Goal: Task Accomplishment & Management: Complete application form

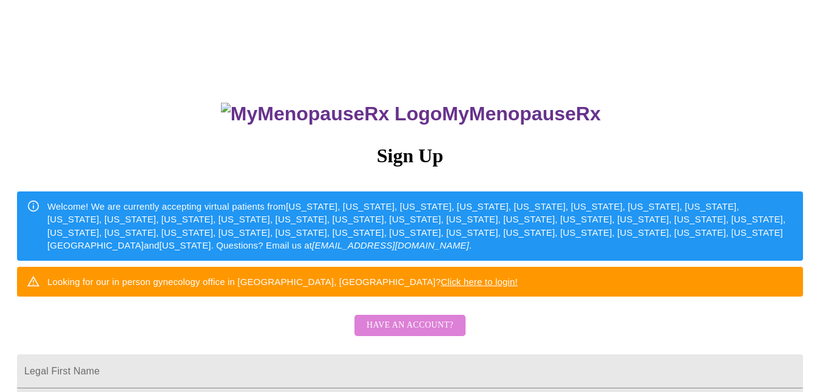
click at [406, 333] on span "Have an account?" at bounding box center [410, 325] width 87 height 15
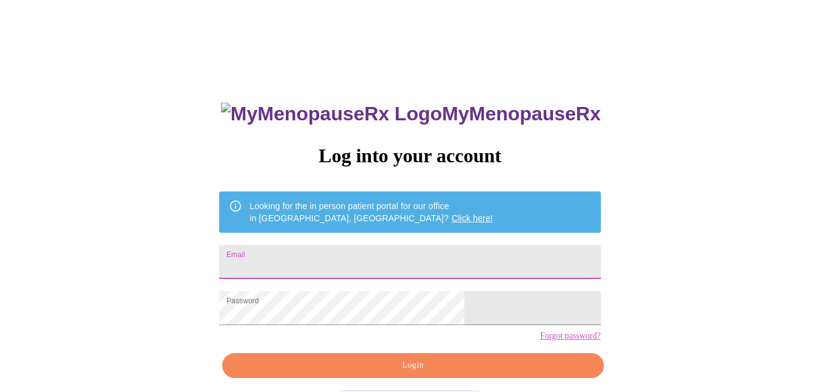
click at [420, 260] on input "Email" at bounding box center [409, 262] width 381 height 34
type input "ronandkrista1@gmail.com"
click at [395, 373] on span "Login" at bounding box center [412, 365] width 353 height 15
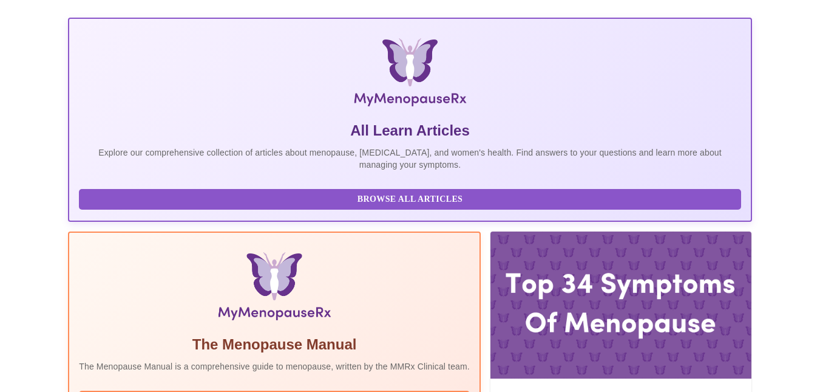
scroll to position [273, 0]
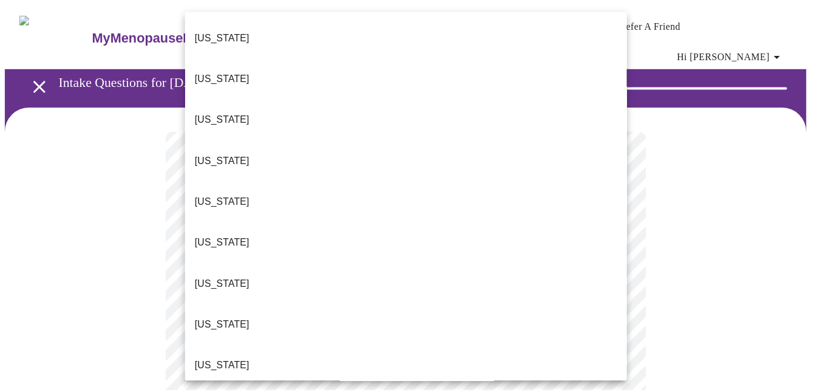
scroll to position [82, 0]
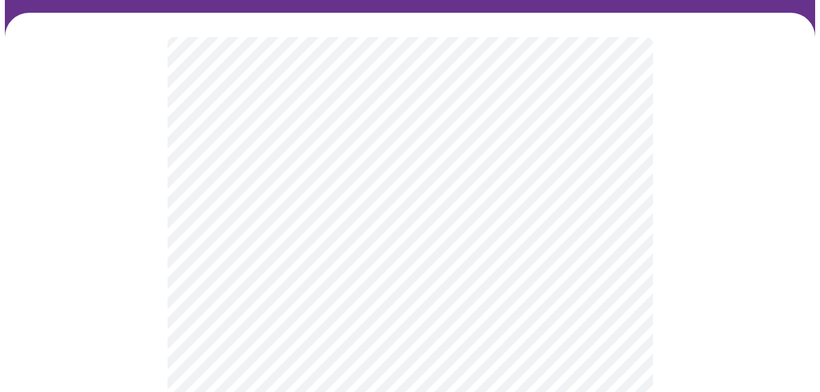
scroll to position [94, 0]
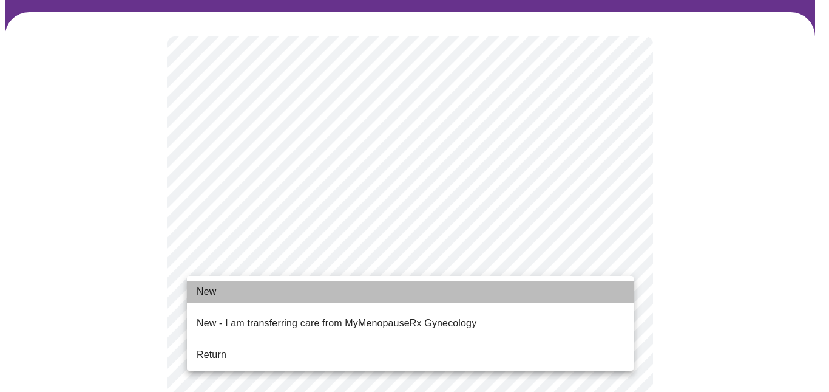
click at [202, 287] on span "New" at bounding box center [206, 291] width 19 height 15
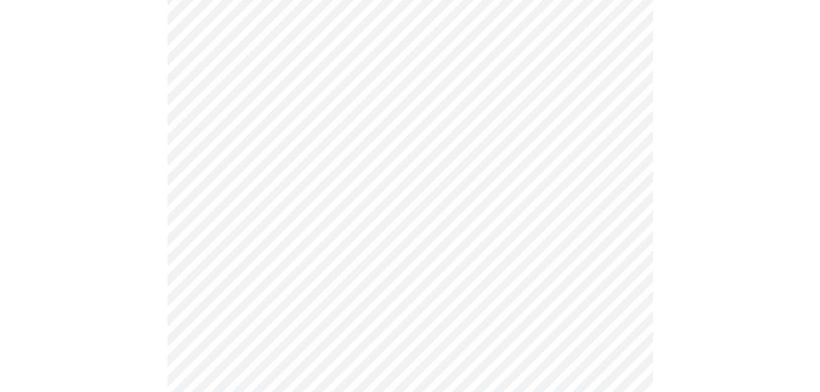
scroll to position [678, 0]
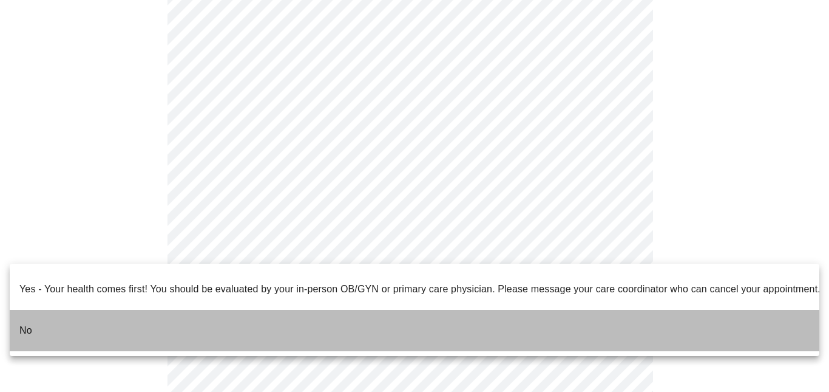
click at [28, 323] on p "No" at bounding box center [25, 330] width 13 height 15
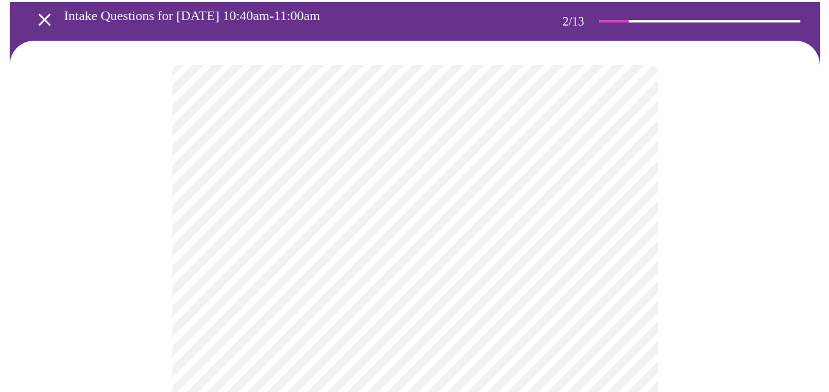
scroll to position [66, 0]
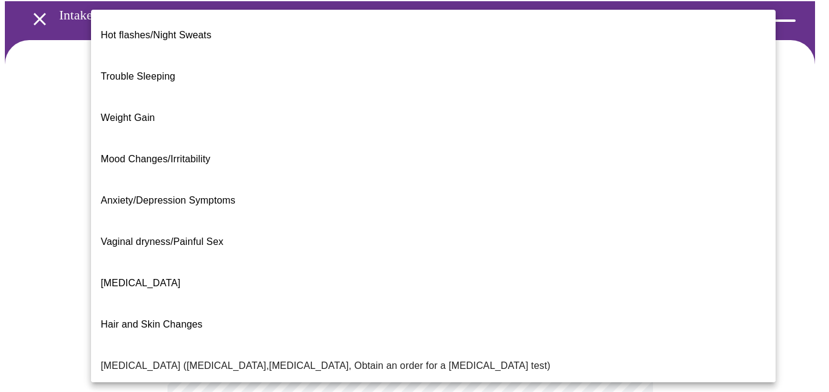
click at [620, 185] on body "MyMenopauseRx Appointments Messaging Labs Uploads Medications Community Refer a…" at bounding box center [415, 312] width 820 height 747
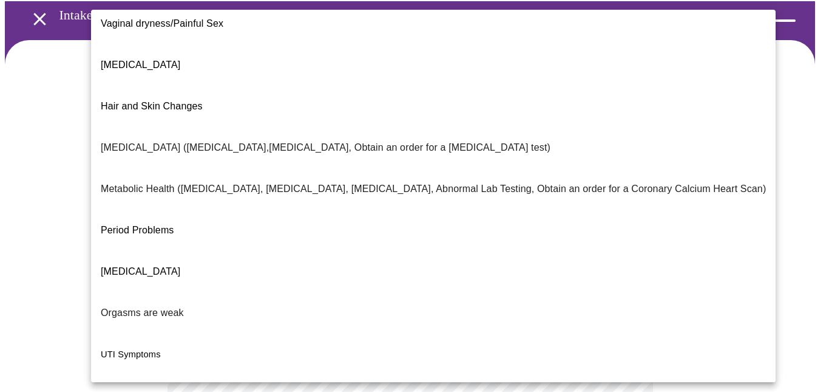
scroll to position [237, 0]
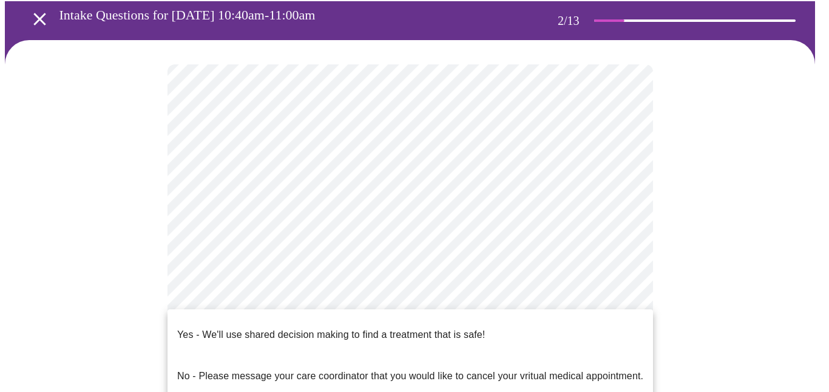
click at [291, 314] on body "MyMenopauseRx Appointments Messaging Labs Uploads Medications Community Refer a…" at bounding box center [415, 308] width 820 height 739
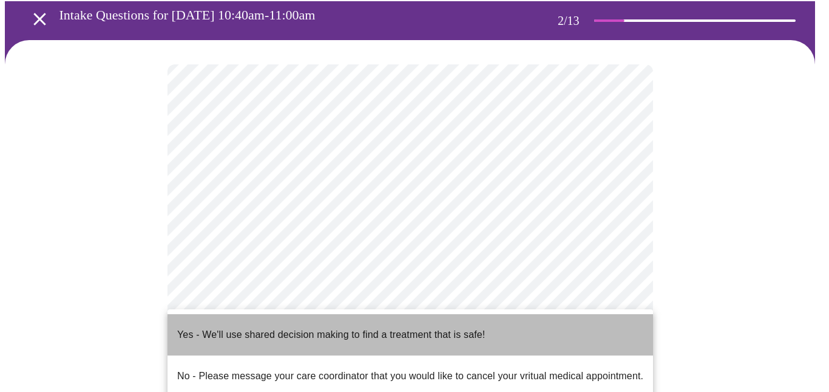
click at [257, 327] on p "Yes - We'll use shared decision making to find a treatment that is safe!" at bounding box center [331, 334] width 308 height 15
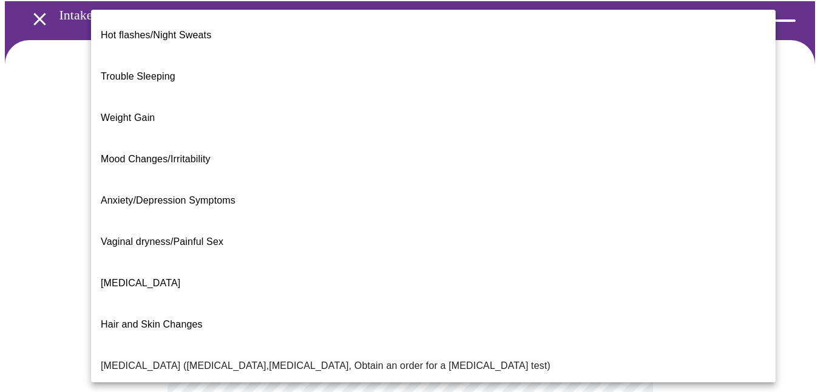
click at [621, 186] on body "MyMenopauseRx Appointments Messaging Labs Uploads Medications Community Refer a…" at bounding box center [415, 305] width 820 height 732
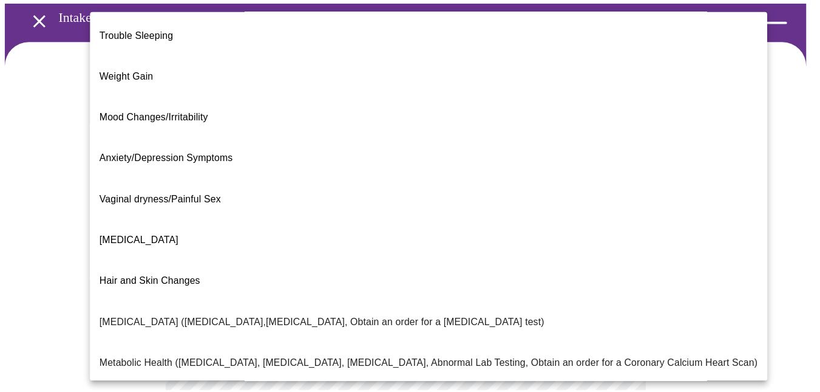
scroll to position [0, 0]
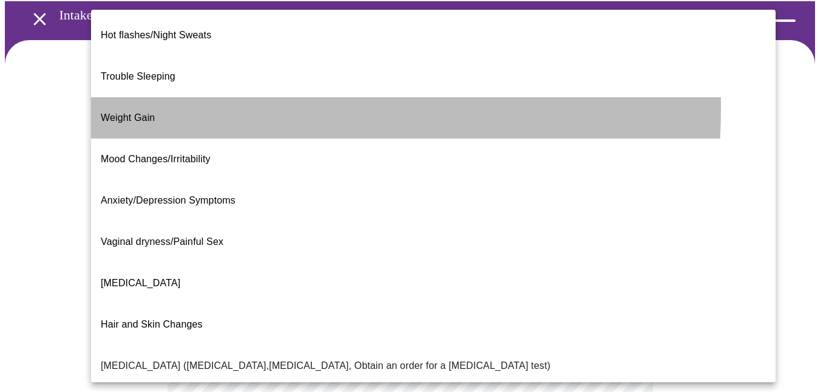
click at [121, 112] on span "Weight Gain" at bounding box center [128, 117] width 54 height 10
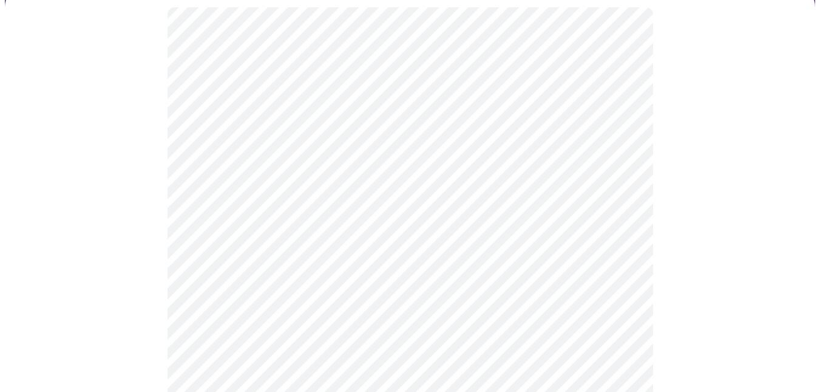
scroll to position [124, 0]
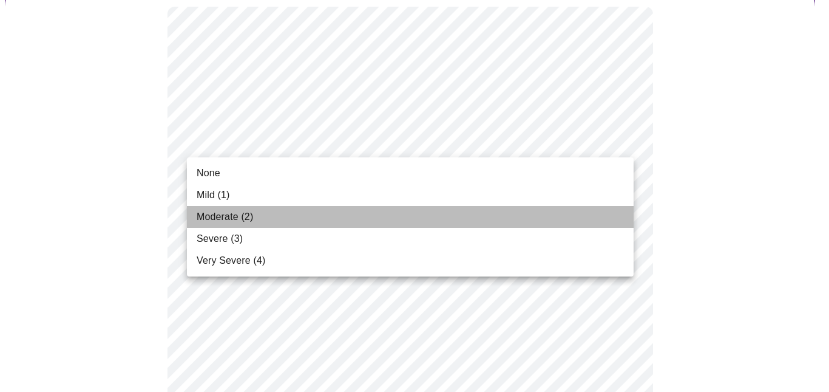
click at [205, 217] on span "Moderate (2)" at bounding box center [225, 216] width 56 height 15
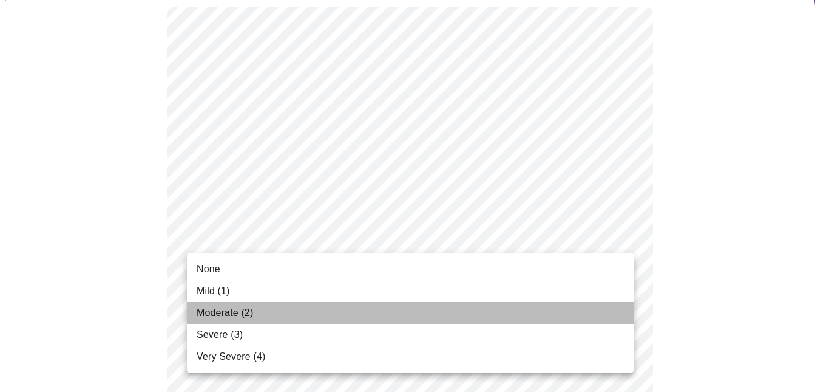
click at [222, 313] on span "Moderate (2)" at bounding box center [225, 312] width 56 height 15
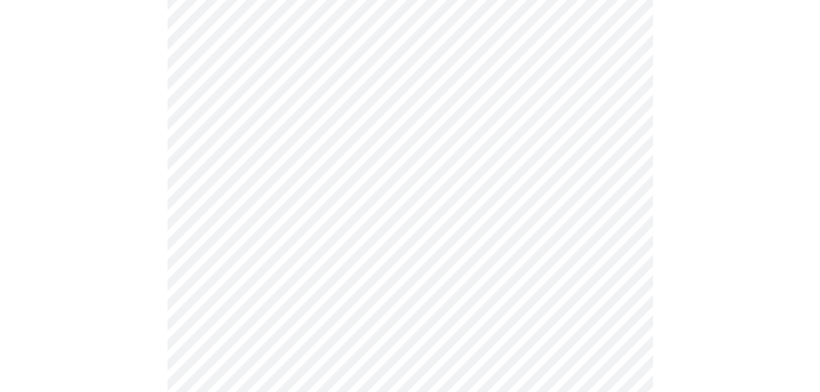
scroll to position [233, 0]
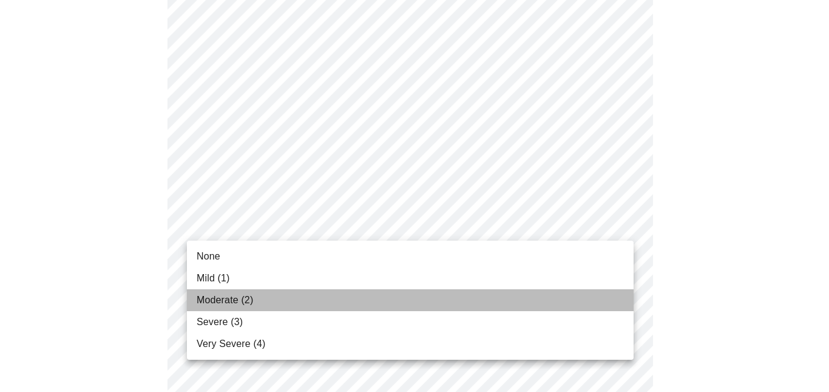
click at [240, 299] on span "Moderate (2)" at bounding box center [225, 300] width 56 height 15
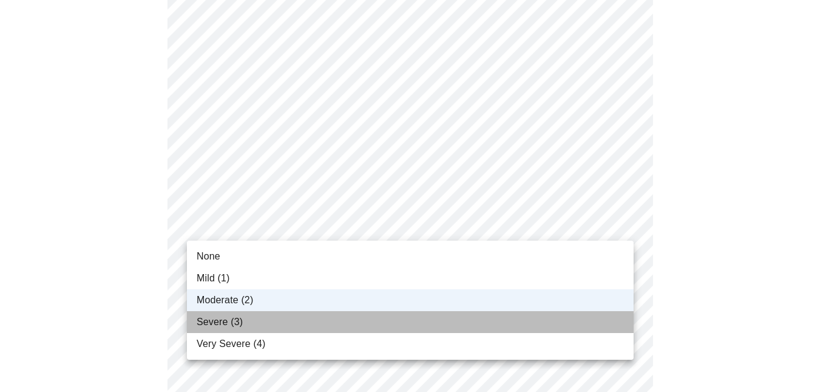
click at [216, 318] on span "Severe (3)" at bounding box center [220, 321] width 46 height 15
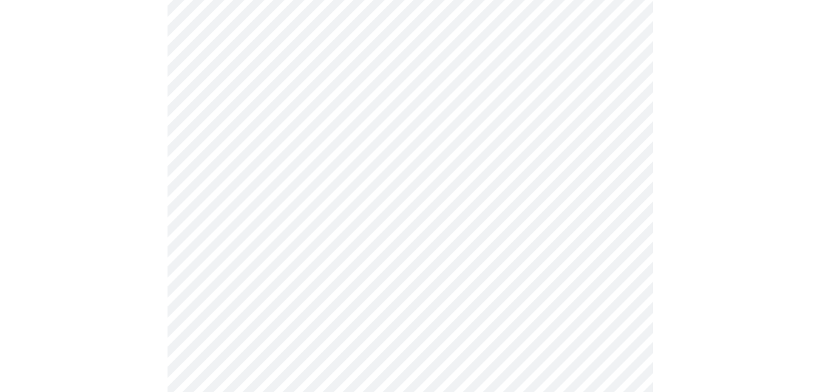
scroll to position [308, 0]
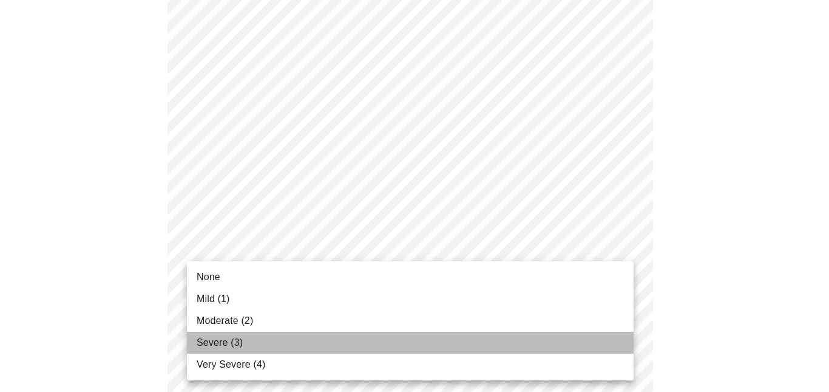
click at [223, 336] on span "Severe (3)" at bounding box center [220, 342] width 46 height 15
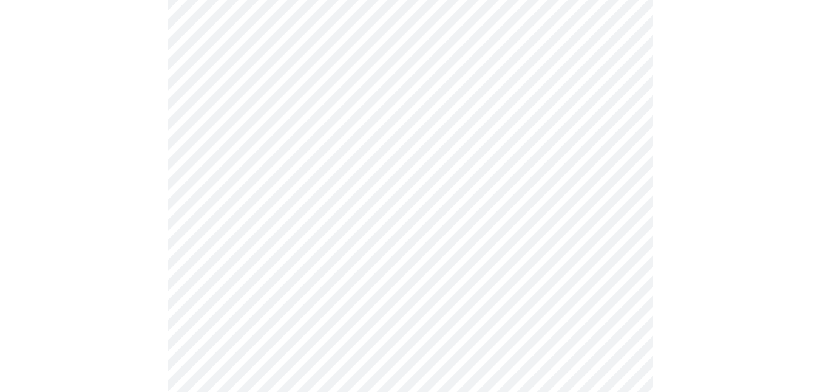
scroll to position [432, 0]
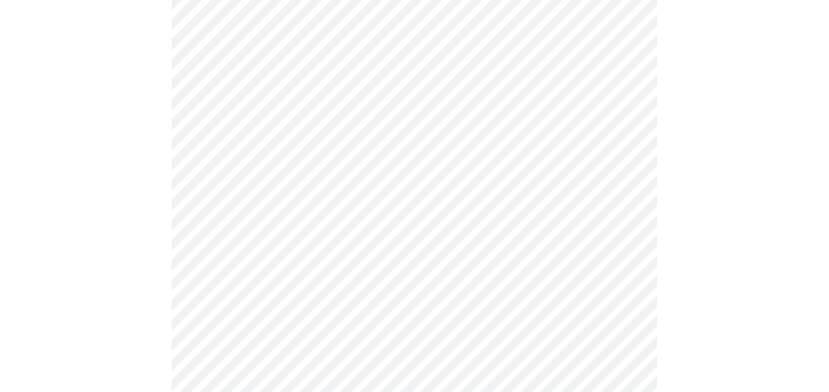
click at [339, 205] on body "MyMenopauseRx Appointments Messaging Labs Uploads Medications Community Refer a…" at bounding box center [415, 355] width 820 height 1564
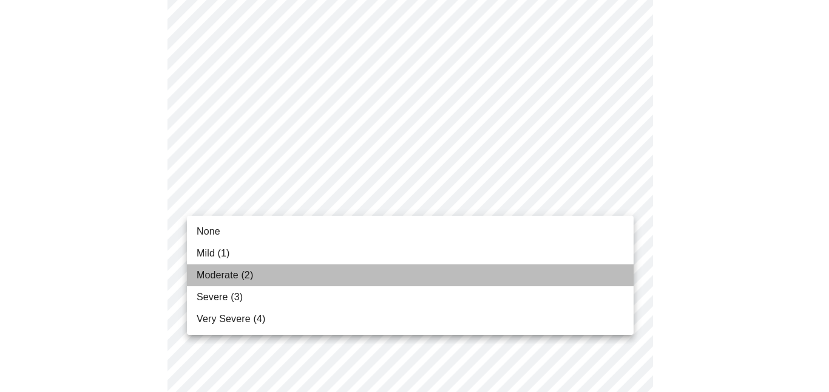
click at [210, 276] on span "Moderate (2)" at bounding box center [225, 275] width 56 height 15
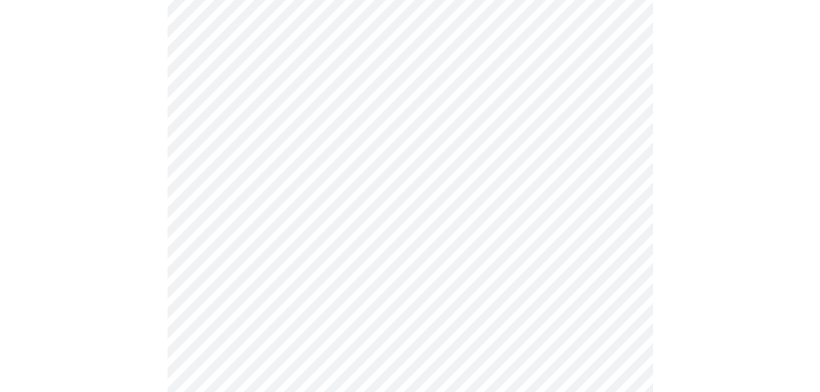
scroll to position [485, 0]
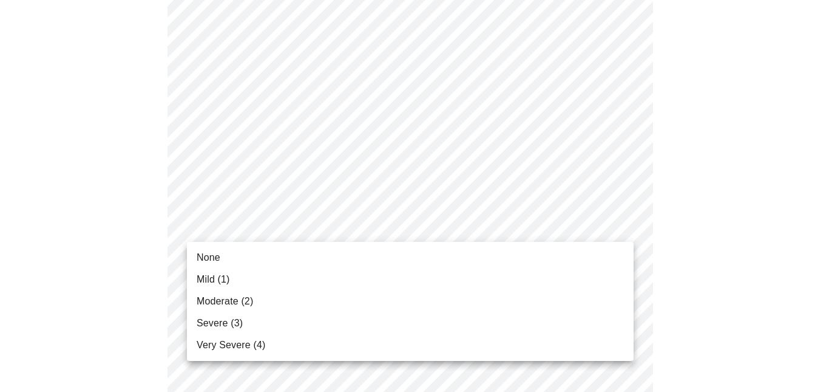
click at [252, 220] on body "MyMenopauseRx Appointments Messaging Labs Uploads Medications Community Refer a…" at bounding box center [415, 293] width 820 height 1547
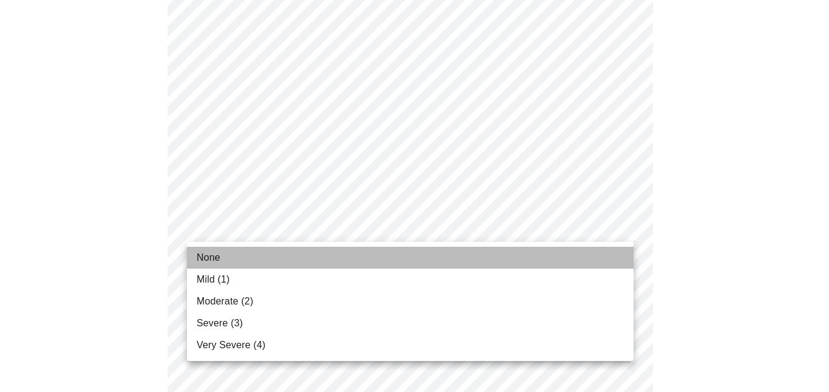
click at [211, 256] on span "None" at bounding box center [209, 257] width 24 height 15
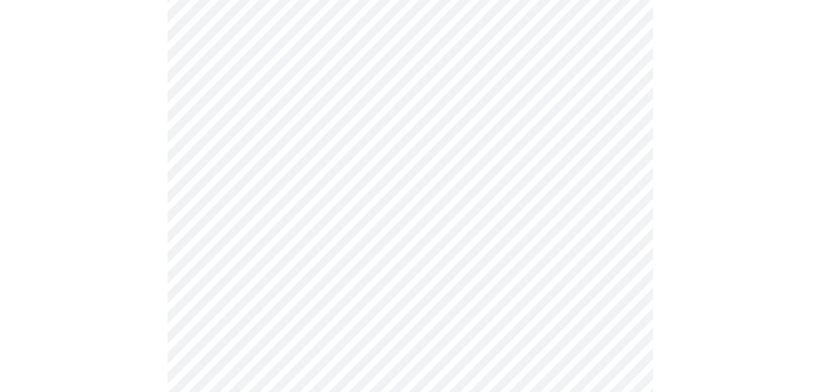
scroll to position [574, 0]
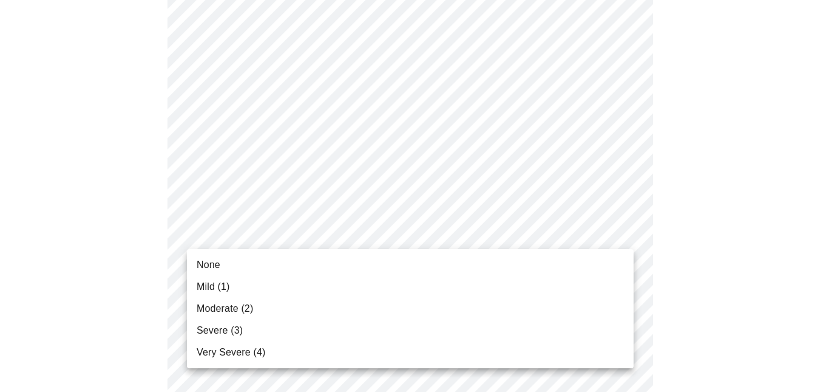
click at [276, 230] on body "MyMenopauseRx Appointments Messaging Labs Uploads Medications Community Refer a…" at bounding box center [415, 196] width 820 height 1530
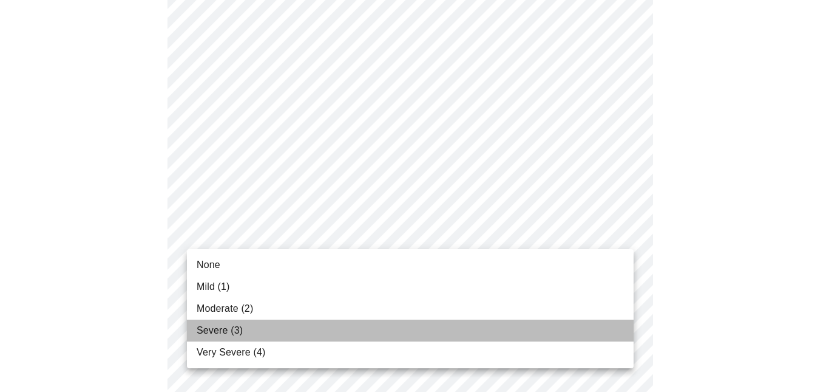
click at [224, 328] on span "Severe (3)" at bounding box center [220, 330] width 46 height 15
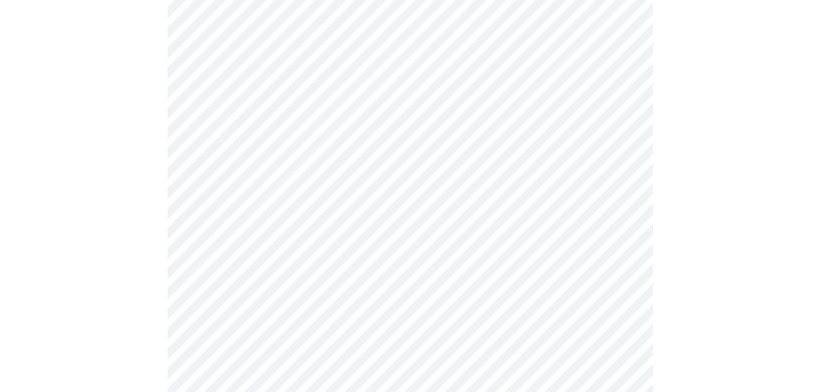
scroll to position [665, 0]
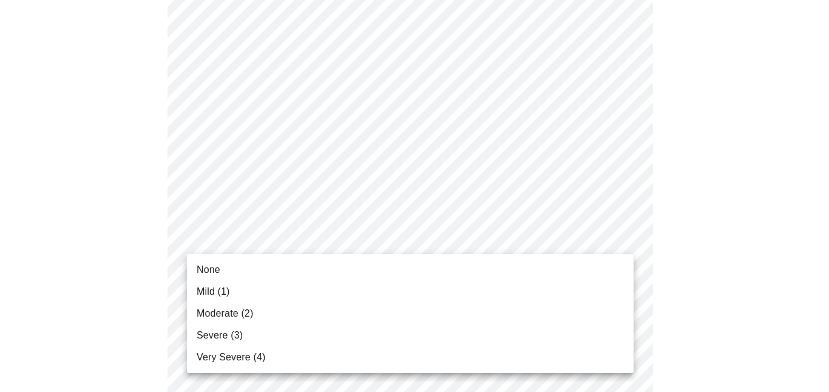
click at [318, 240] on body "MyMenopauseRx Appointments Messaging Labs Uploads Medications Community Refer a…" at bounding box center [415, 96] width 820 height 1513
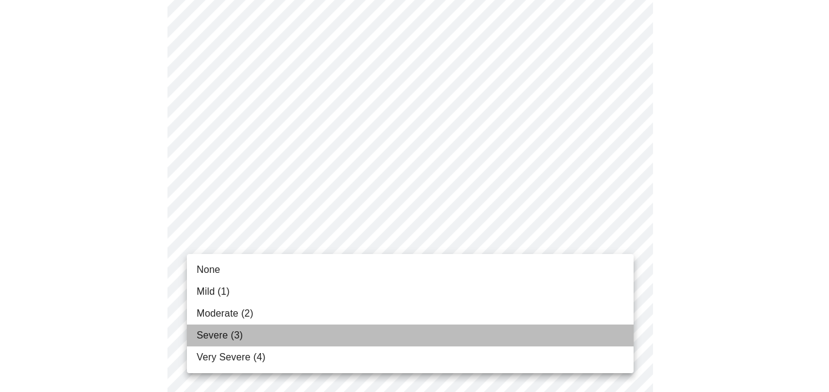
click at [214, 331] on span "Severe (3)" at bounding box center [220, 335] width 46 height 15
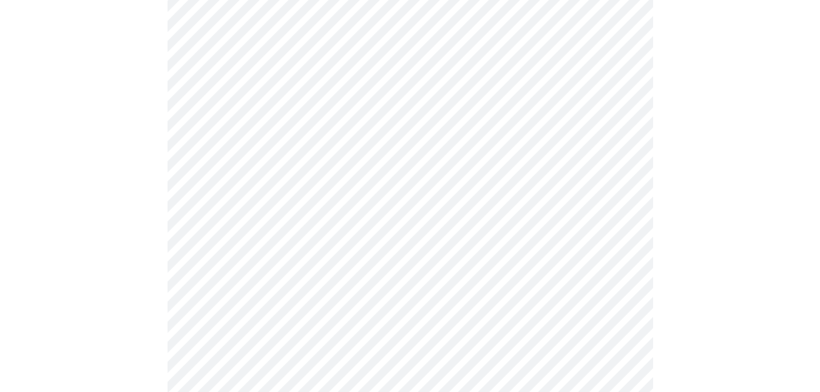
scroll to position [792, 0]
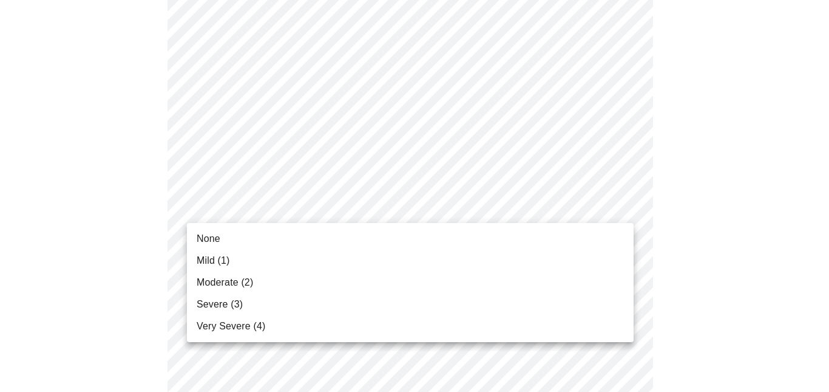
click at [209, 237] on span "None" at bounding box center [209, 238] width 24 height 15
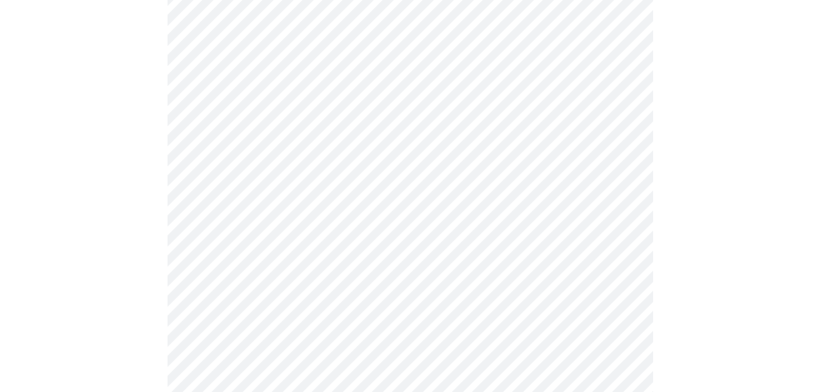
scroll to position [878, 0]
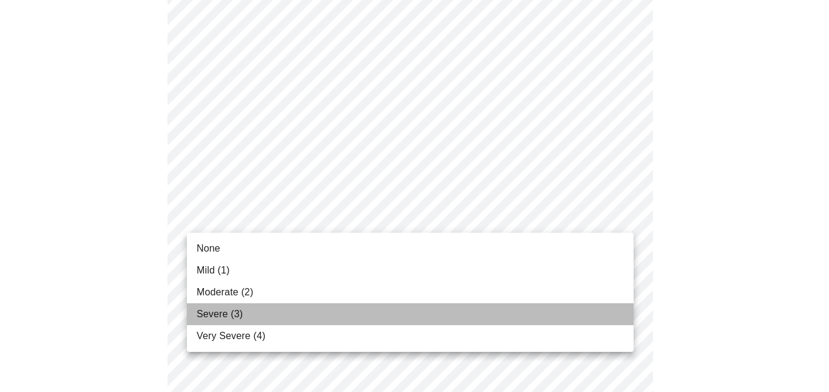
click at [218, 314] on span "Severe (3)" at bounding box center [220, 314] width 46 height 15
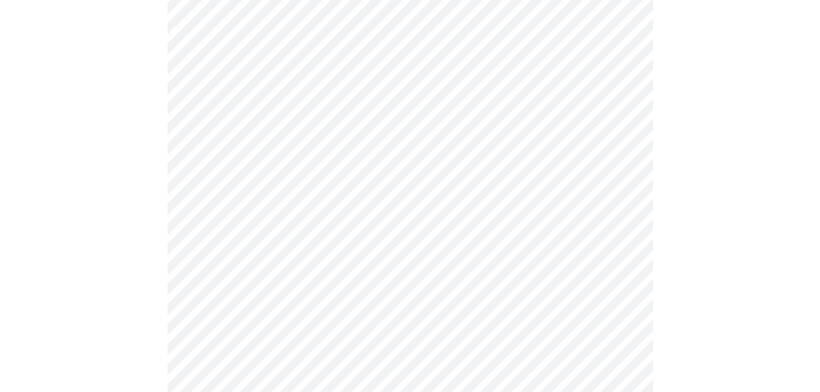
scroll to position [1011, 0]
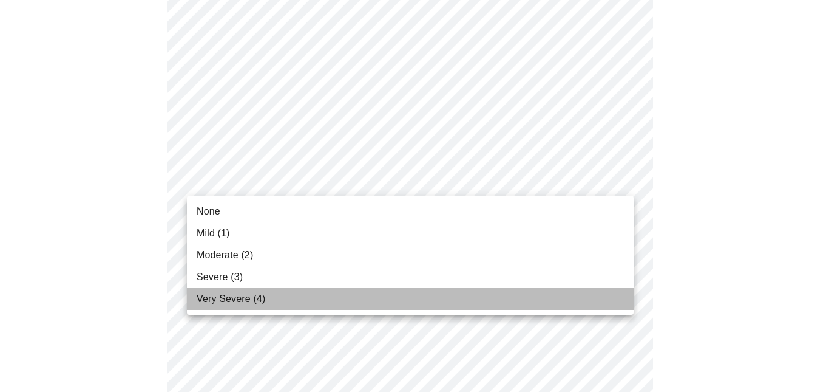
click at [223, 295] on span "Very Severe (4)" at bounding box center [231, 298] width 69 height 15
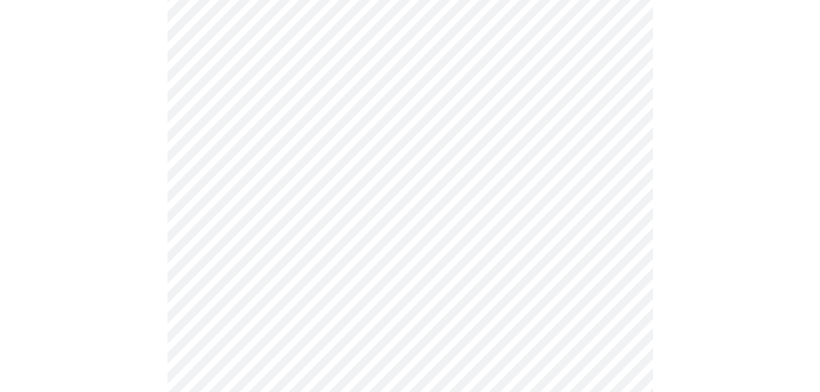
scroll to position [595, 0]
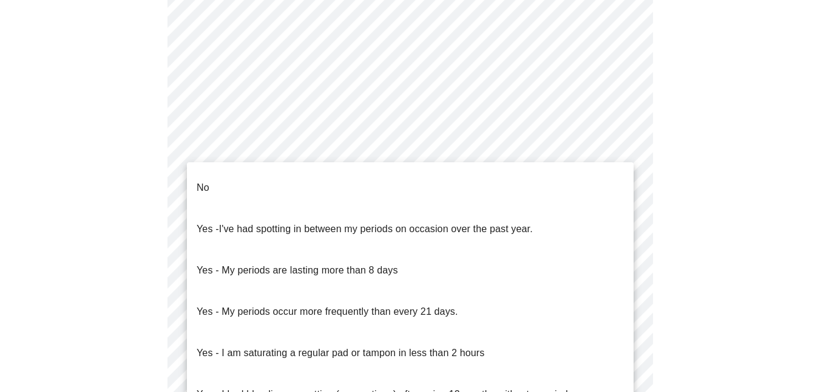
click at [440, 141] on body "MyMenopauseRx Appointments Messaging Labs Uploads Medications Community Refer a…" at bounding box center [415, 17] width 820 height 1215
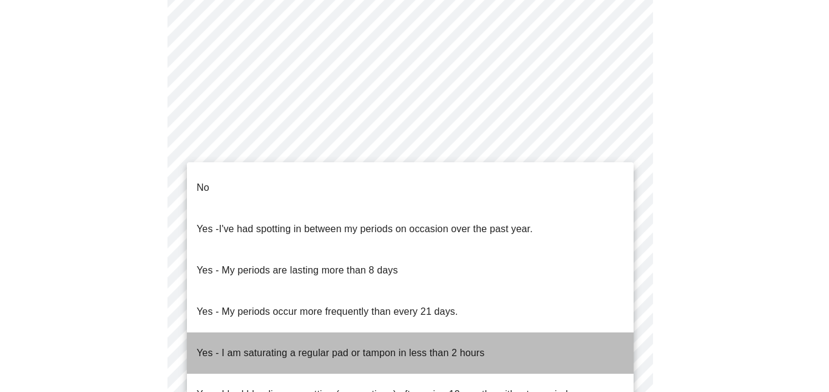
click at [251, 345] on p "Yes - I am saturating a regular pad or tampon in less than 2 hours" at bounding box center [341, 352] width 288 height 15
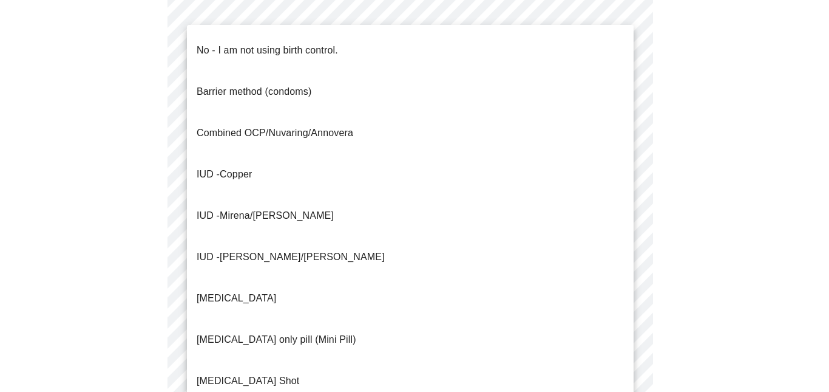
click at [285, 237] on body "MyMenopauseRx Appointments Messaging Labs Uploads Medications Community Refer a…" at bounding box center [415, 14] width 820 height 1208
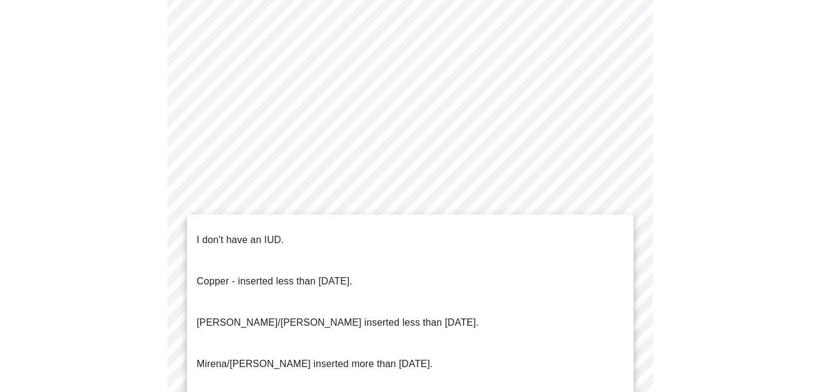
click at [284, 317] on body "MyMenopauseRx Appointments Messaging Labs Uploads Medications Community Refer a…" at bounding box center [415, 10] width 820 height 1201
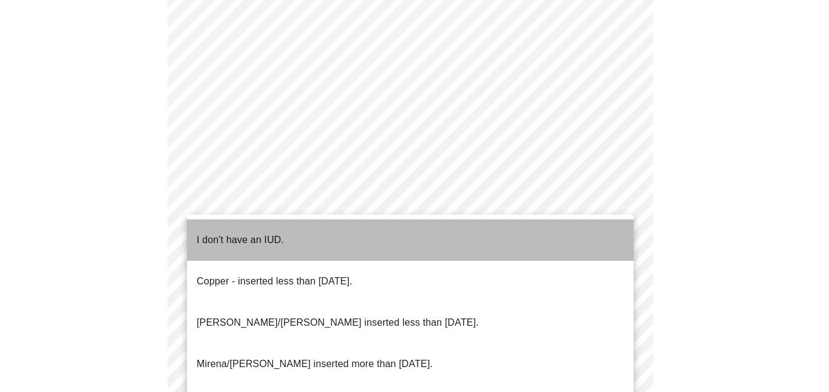
click at [248, 222] on li "I don't have an IUD." at bounding box center [410, 239] width 447 height 41
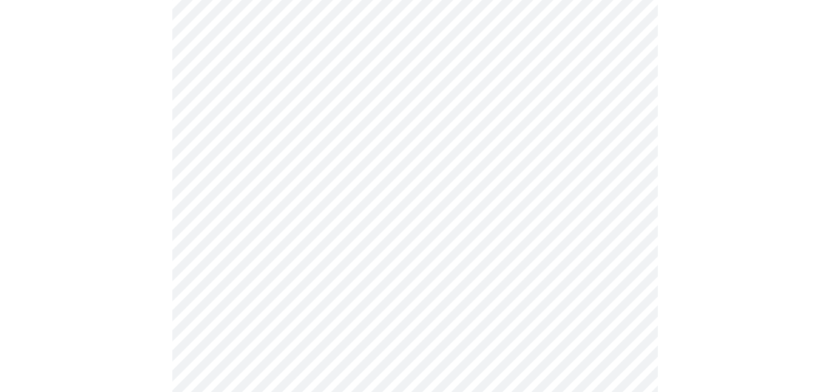
scroll to position [785, 0]
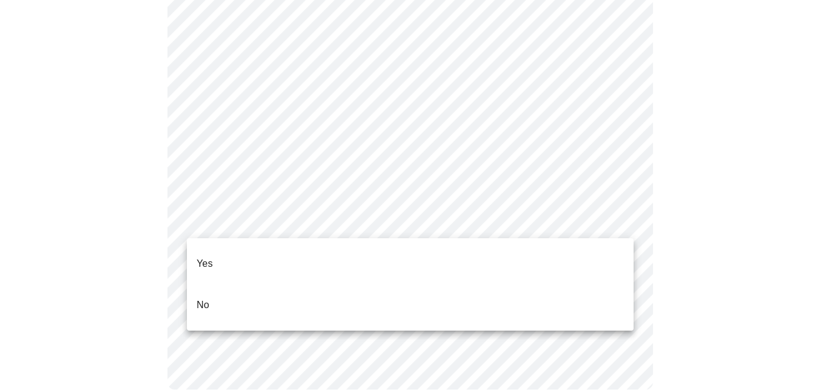
click at [213, 250] on li "Yes" at bounding box center [410, 263] width 447 height 41
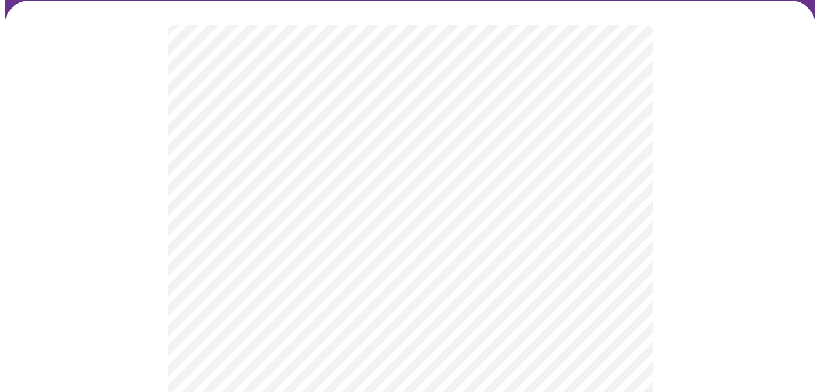
scroll to position [107, 0]
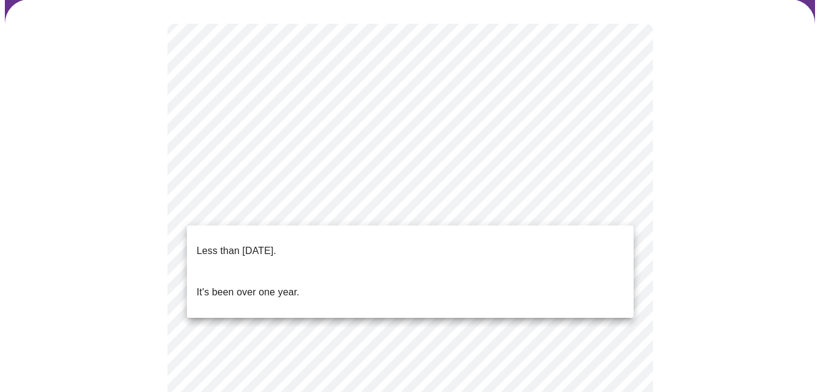
click at [611, 202] on body "MyMenopauseRx Appointments Messaging Labs Uploads Medications Community Refer a…" at bounding box center [415, 398] width 820 height 1001
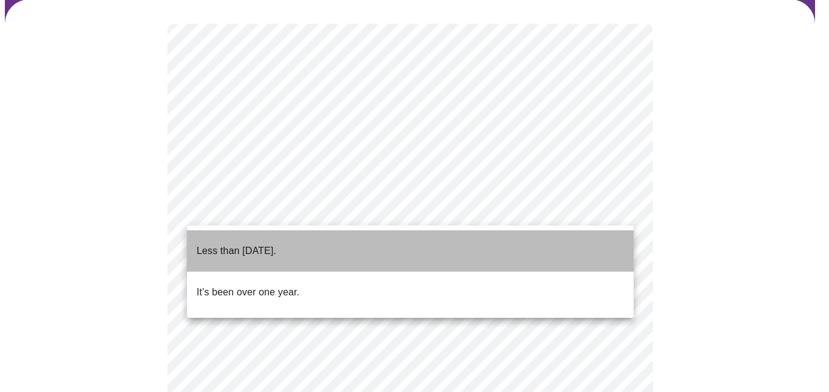
click at [237, 243] on p "Less than one year ago." at bounding box center [237, 250] width 80 height 15
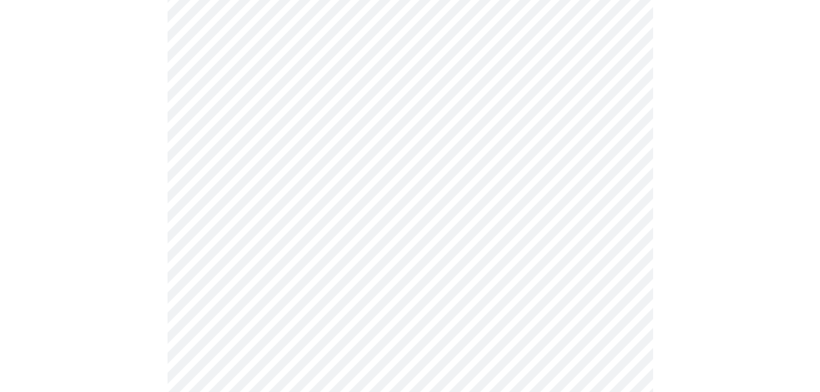
scroll to position [200, 0]
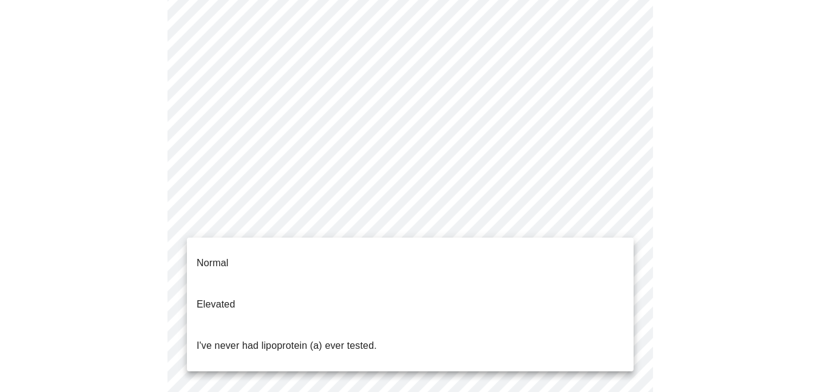
click at [488, 221] on body "MyMenopauseRx Appointments Messaging Labs Uploads Medications Community Refer a…" at bounding box center [415, 301] width 820 height 993
click at [246, 338] on p "I've never had lipoprotein (a) ever tested." at bounding box center [287, 345] width 180 height 15
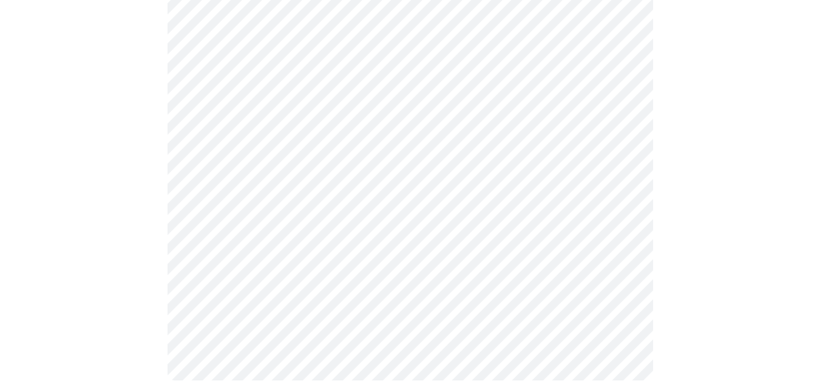
scroll to position [499, 0]
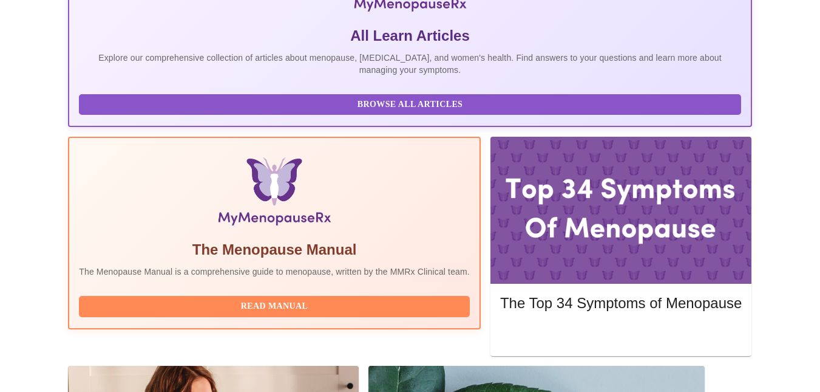
scroll to position [273, 0]
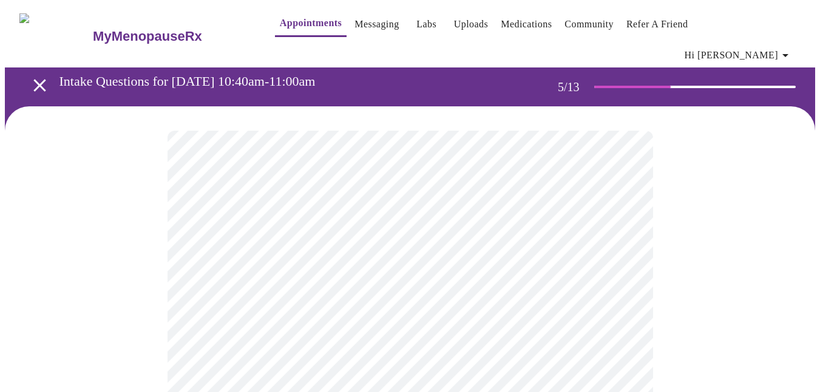
scroll to position [197, 0]
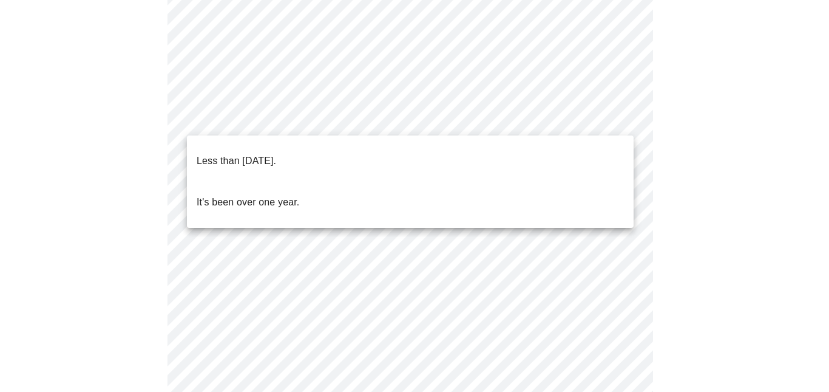
click at [609, 117] on body "MyMenopauseRx Appointments Messaging Labs Uploads Medications Community Refer a…" at bounding box center [415, 308] width 820 height 1001
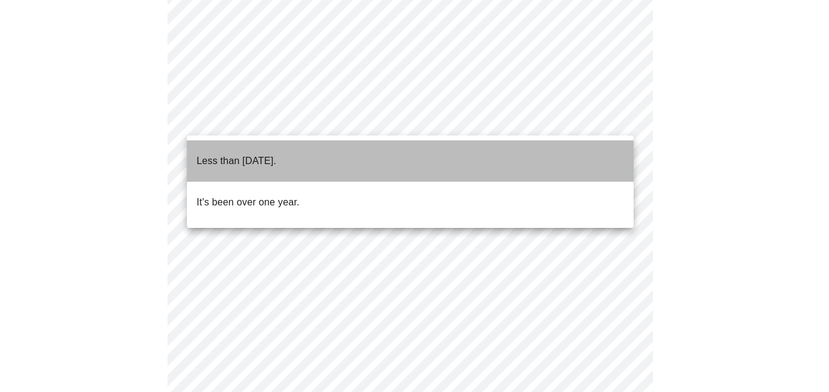
click at [276, 154] on p "Less than one year ago." at bounding box center [237, 161] width 80 height 15
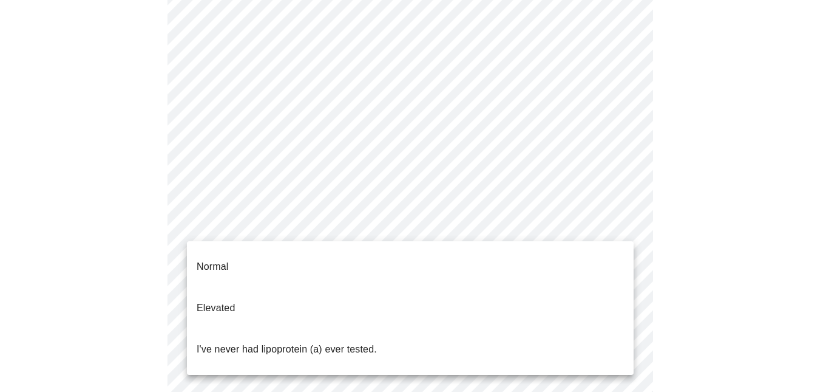
click at [423, 225] on body "MyMenopauseRx Appointments Messaging Labs Uploads Medications Community Refer a…" at bounding box center [415, 304] width 820 height 993
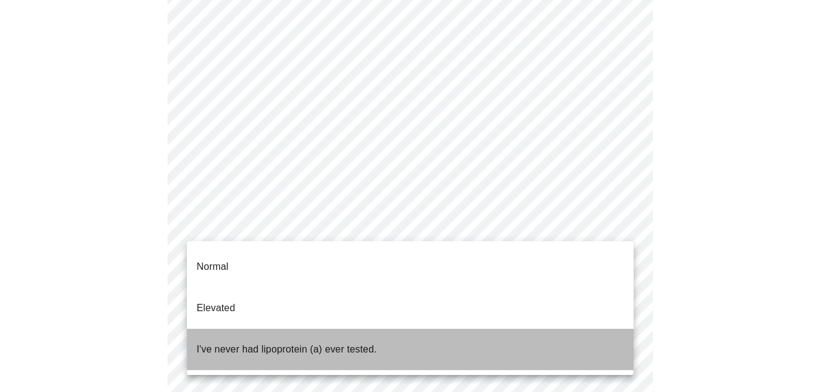
click at [268, 342] on p "I've never had lipoprotein (a) ever tested." at bounding box center [287, 349] width 180 height 15
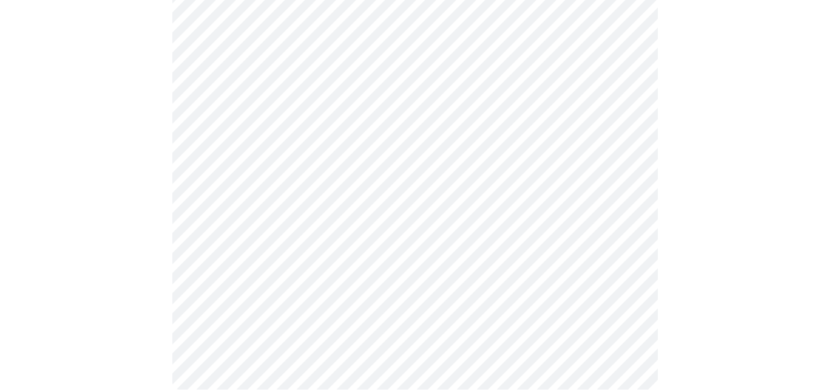
scroll to position [0, 0]
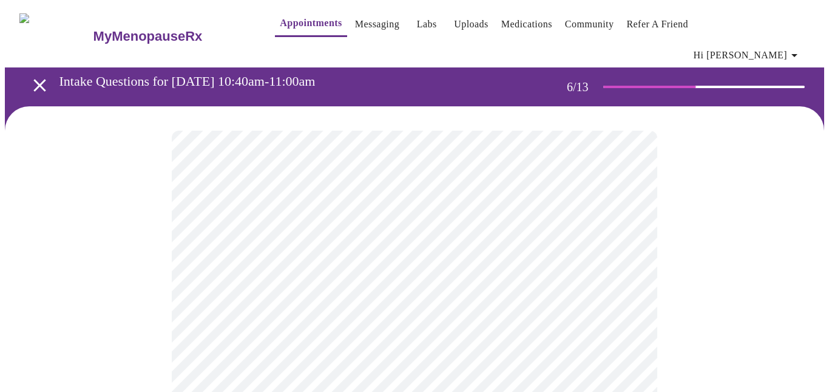
click at [265, 350] on body "MyMenopauseRx Appointments Messaging Labs Uploads Medications Community Refer a…" at bounding box center [415, 337] width 820 height 665
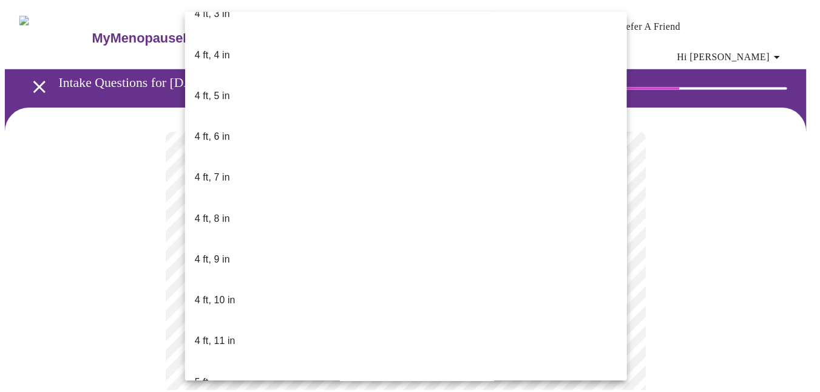
scroll to position [643, 0]
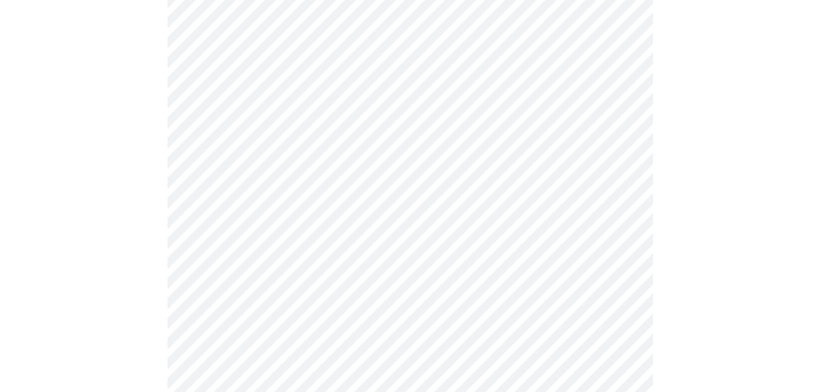
scroll to position [3223, 0]
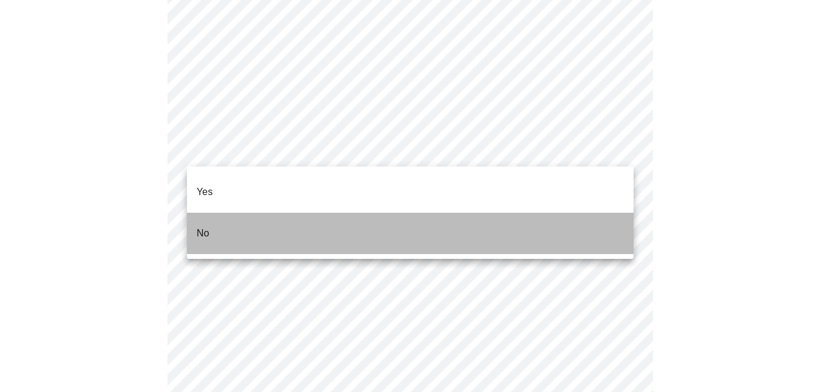
click at [203, 226] on p "No" at bounding box center [203, 233] width 13 height 15
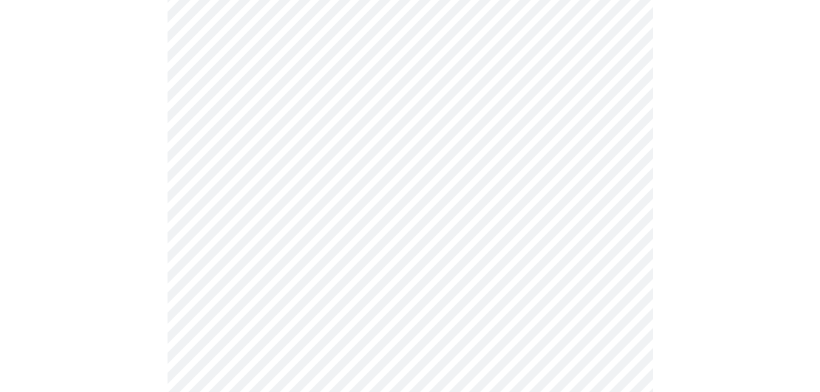
scroll to position [741, 0]
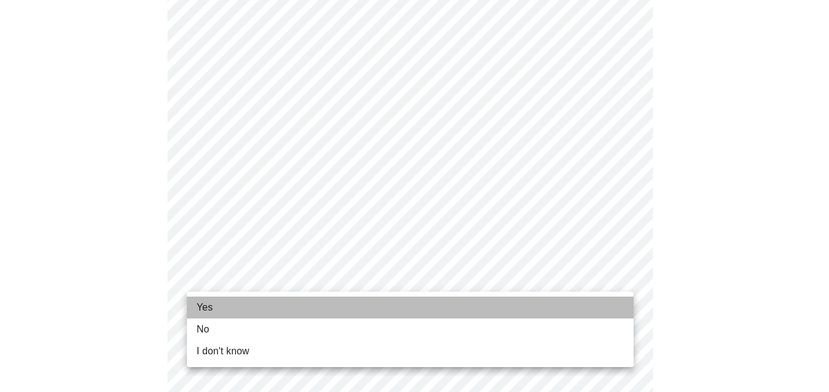
click at [205, 307] on span "Yes" at bounding box center [205, 307] width 16 height 15
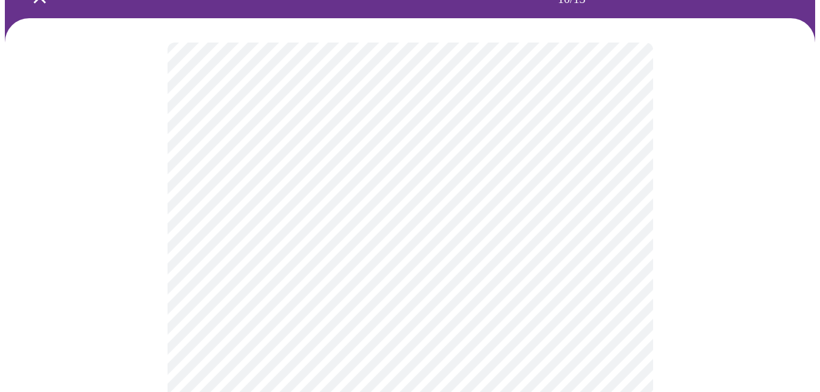
scroll to position [89, 0]
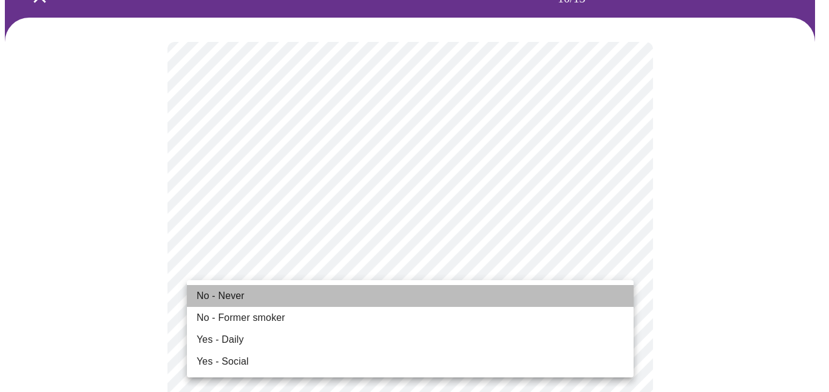
click at [214, 296] on span "No - Never" at bounding box center [221, 295] width 48 height 15
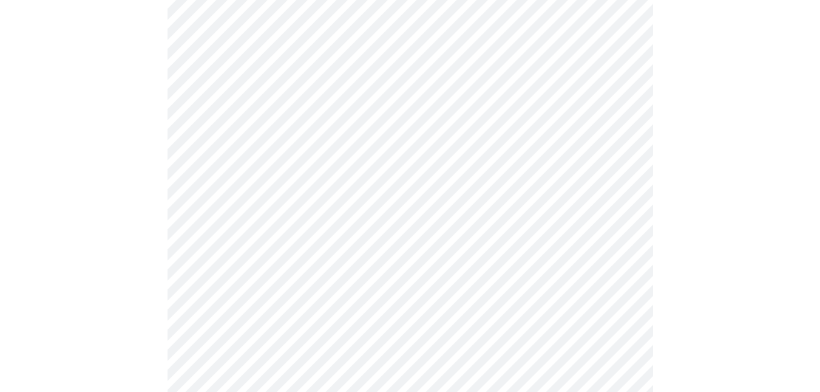
scroll to position [1065, 0]
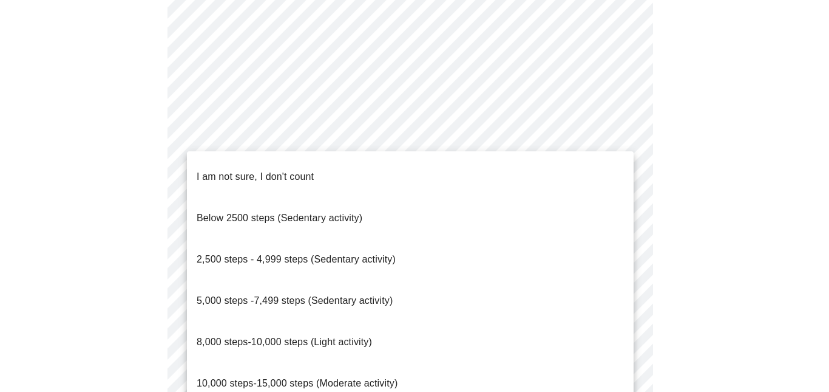
click at [220, 321] on li "8,000 steps-10,000 steps (Light activity)" at bounding box center [410, 341] width 447 height 41
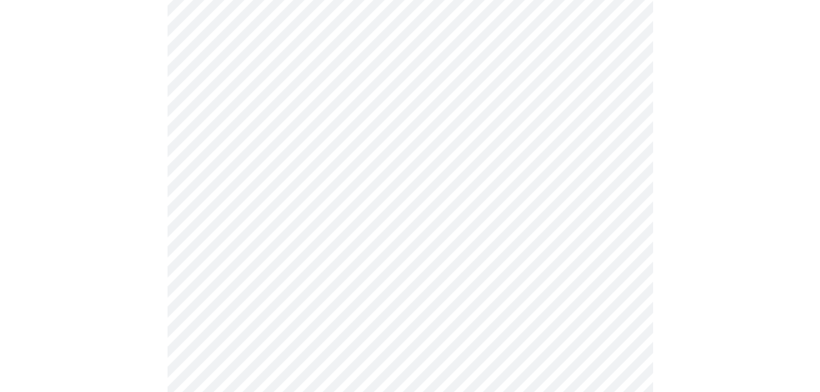
scroll to position [1147, 0]
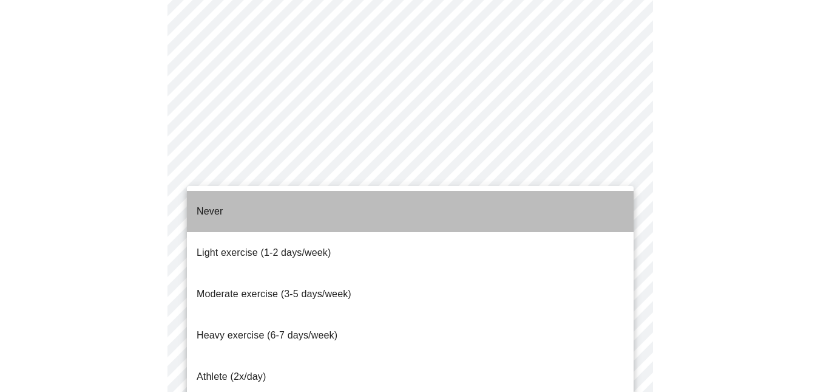
click at [242, 221] on li "Never" at bounding box center [410, 211] width 447 height 41
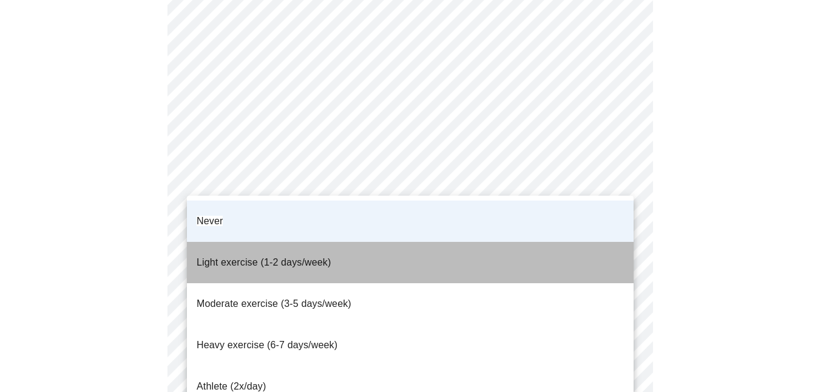
click at [243, 257] on span "Light exercise (1-2 days/week)" at bounding box center [264, 262] width 135 height 10
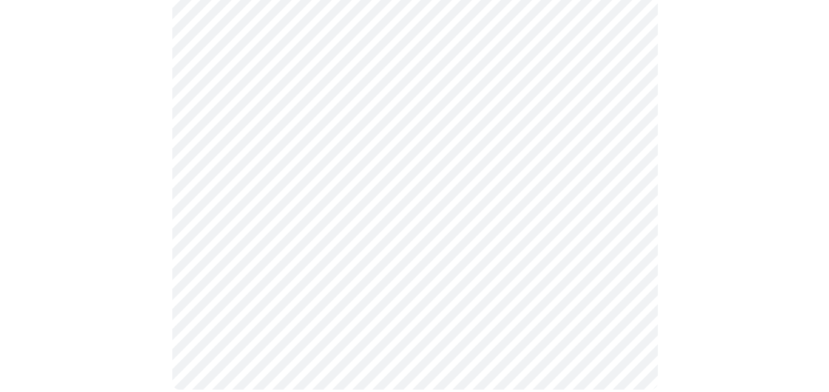
scroll to position [1178, 0]
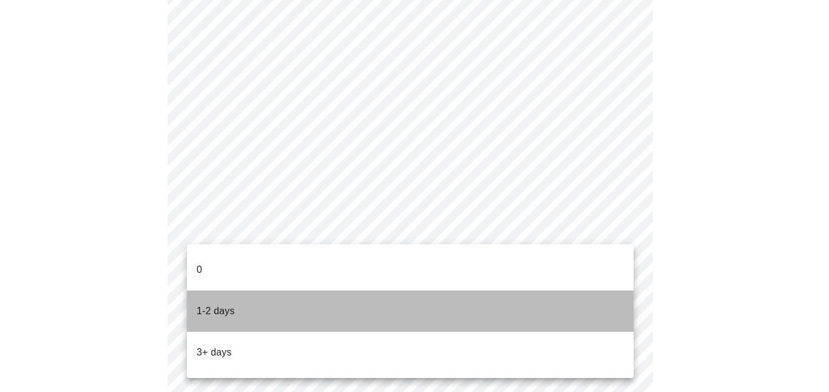
click at [203, 304] on p "1-2 days" at bounding box center [216, 311] width 38 height 15
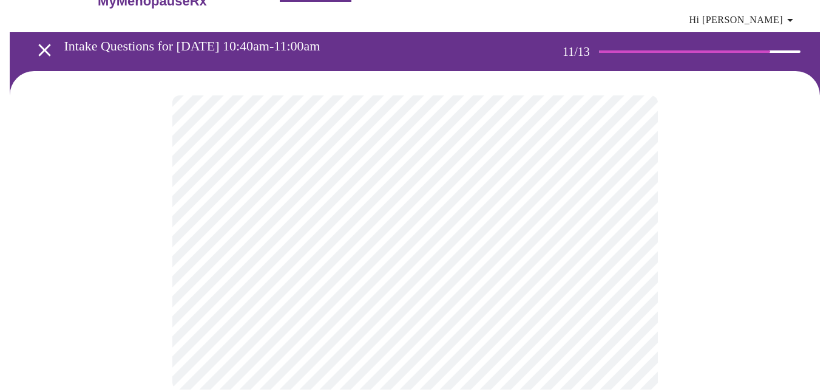
scroll to position [0, 0]
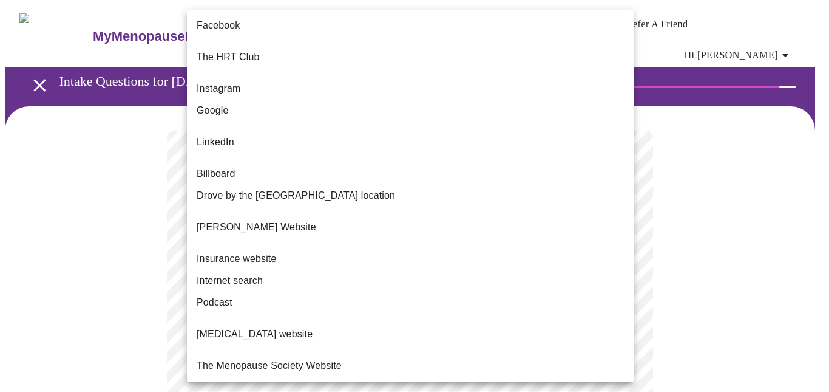
click at [574, 246] on body "MyMenopauseRx Appointments Messaging Labs Uploads Medications Community Refer a…" at bounding box center [415, 215] width 820 height 421
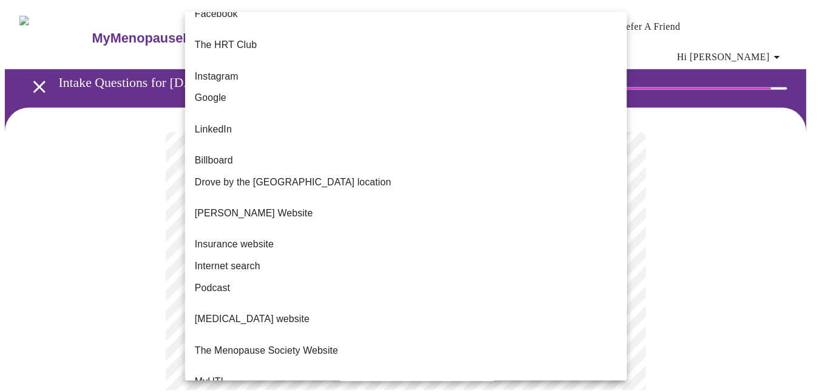
scroll to position [15, 0]
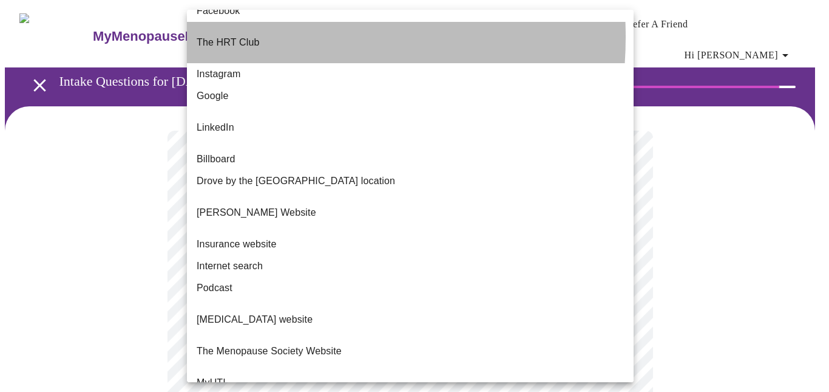
click at [245, 37] on p "The HRT Club" at bounding box center [228, 42] width 63 height 15
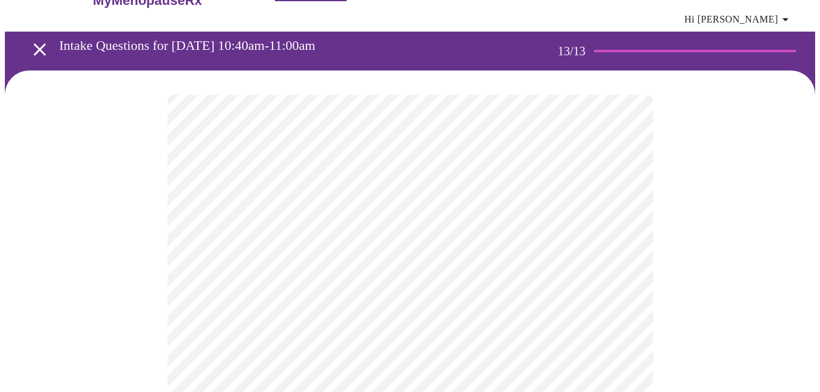
scroll to position [0, 0]
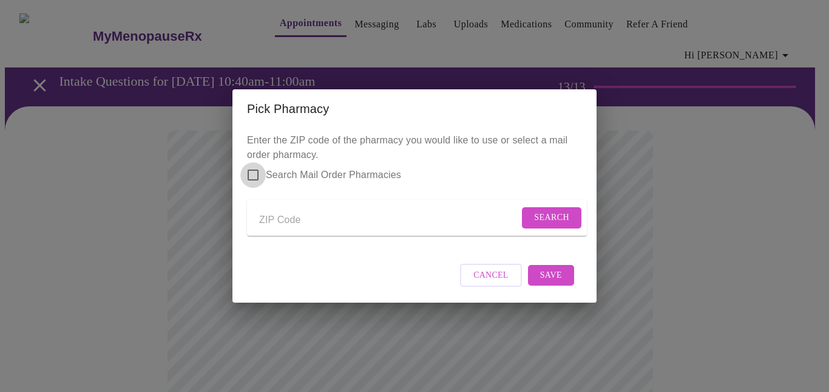
click at [253, 165] on input "Search Mail Order Pharmacies" at bounding box center [252, 174] width 25 height 25
checkbox input "true"
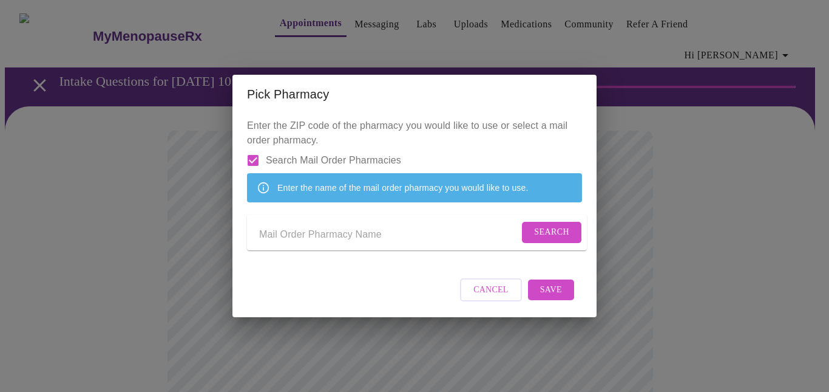
click at [288, 237] on input "Send a message to your care team" at bounding box center [389, 234] width 260 height 19
type input "HRT club"
click at [559, 233] on span "Search" at bounding box center [551, 232] width 35 height 15
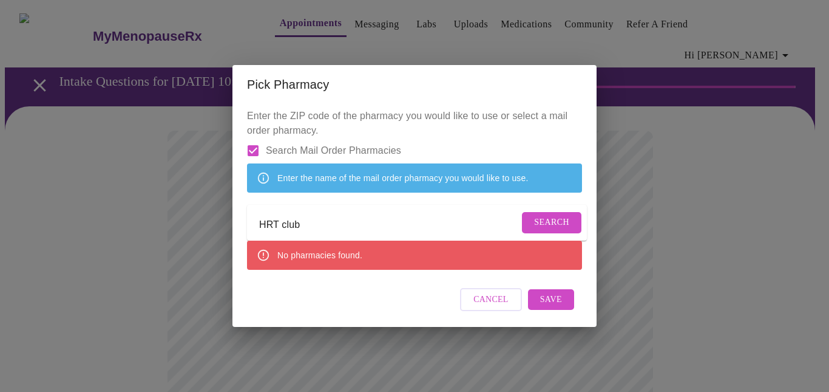
click at [180, 301] on div "Pick Pharmacy Enter the ZIP code of the pharmacy you would like to use or selec…" at bounding box center [414, 196] width 829 height 392
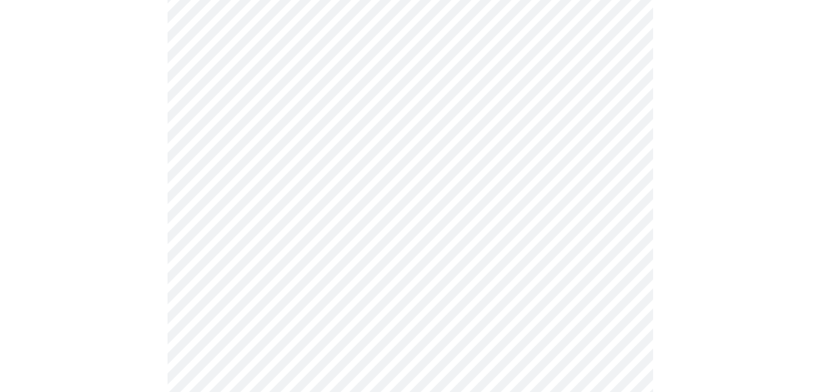
scroll to position [218, 0]
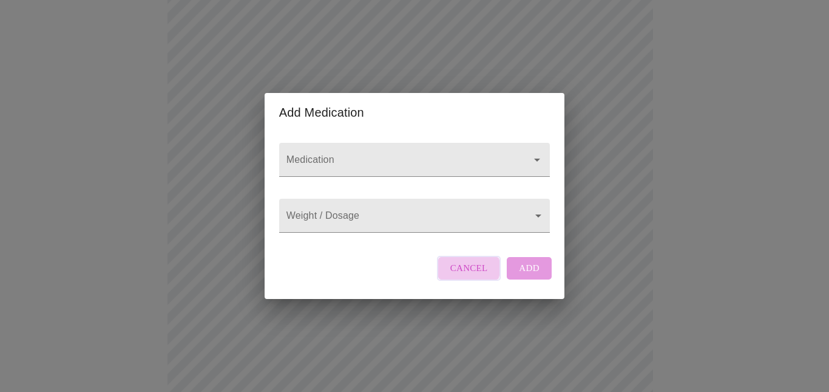
click at [457, 276] on span "Cancel" at bounding box center [469, 268] width 38 height 16
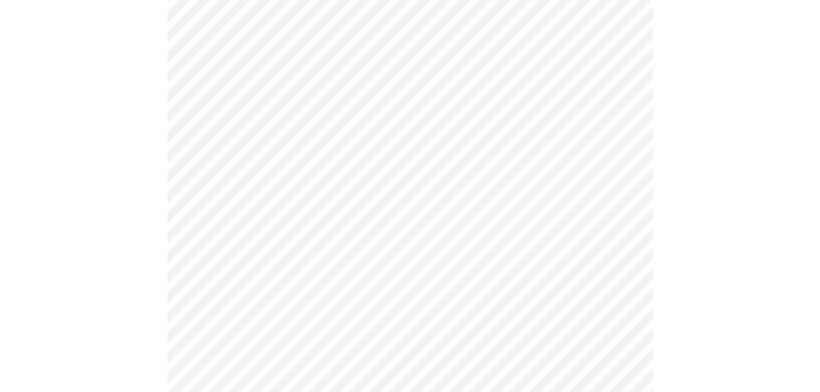
scroll to position [299, 0]
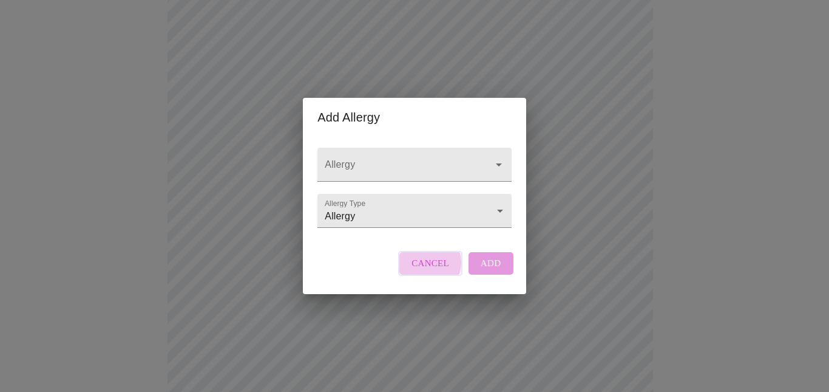
click at [423, 271] on span "Cancel" at bounding box center [431, 263] width 38 height 16
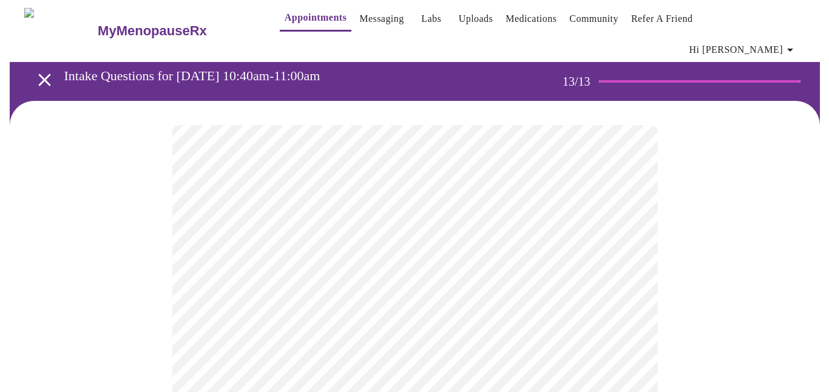
scroll to position [0, 0]
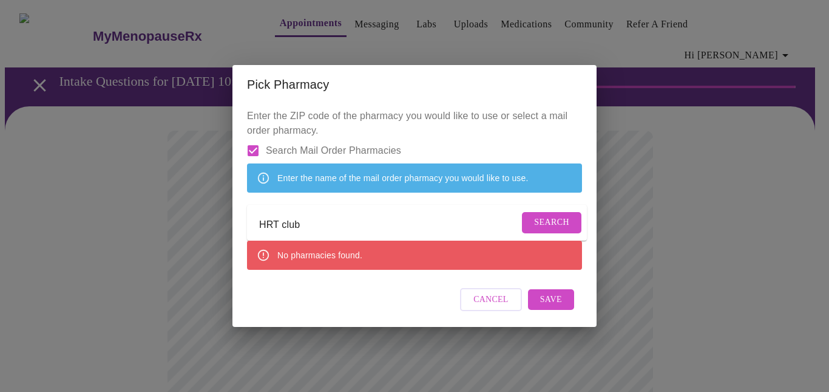
click at [279, 224] on input "HRT club" at bounding box center [389, 224] width 260 height 19
click at [524, 226] on button "Search" at bounding box center [551, 222] width 59 height 21
click at [276, 224] on input "HRTclub" at bounding box center [389, 224] width 260 height 19
type input "hrtclub"
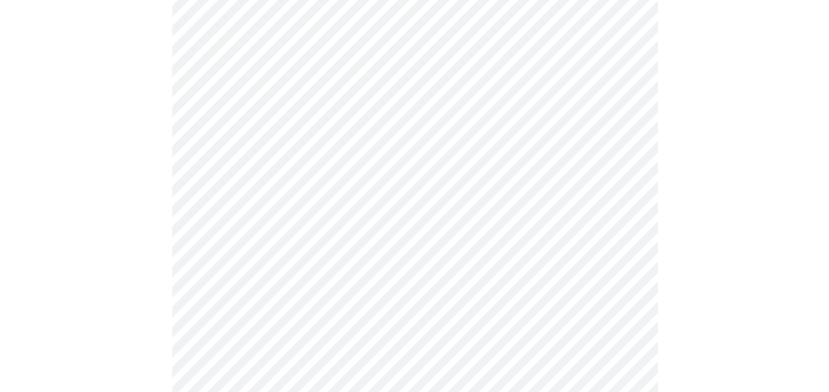
scroll to position [146, 0]
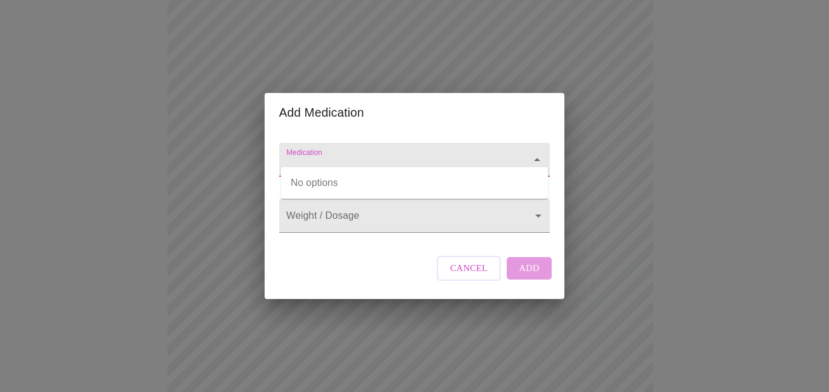
click at [480, 154] on input "Medication" at bounding box center [397, 165] width 226 height 22
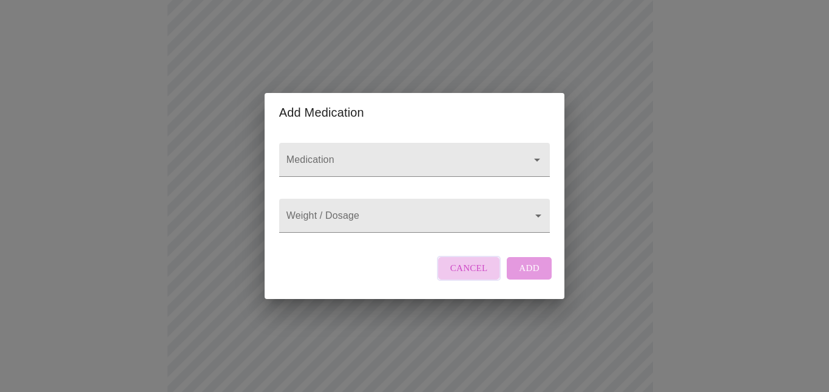
click at [469, 275] on span "Cancel" at bounding box center [469, 268] width 38 height 16
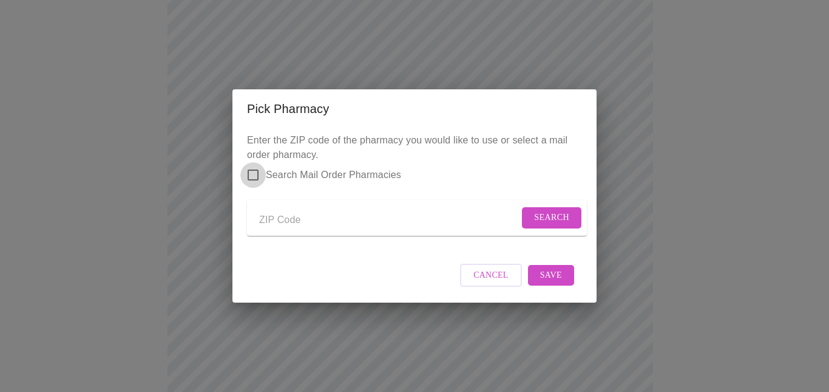
click at [253, 165] on input "Search Mail Order Pharmacies" at bounding box center [252, 174] width 25 height 25
checkbox input "true"
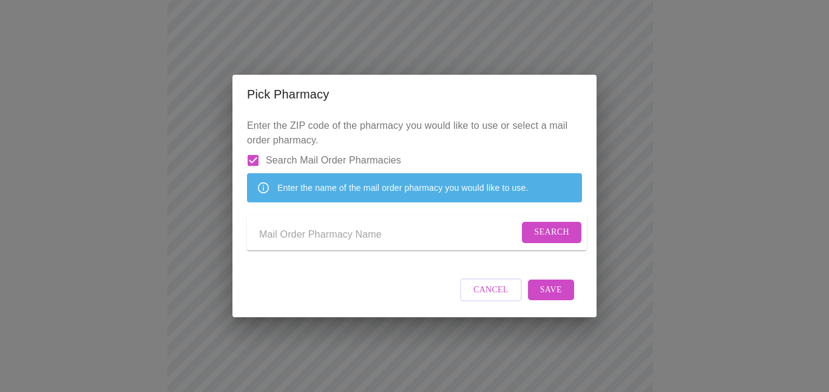
click at [288, 236] on input "Send a message to your care team" at bounding box center [389, 234] width 260 height 19
type input "HRTCLUB"
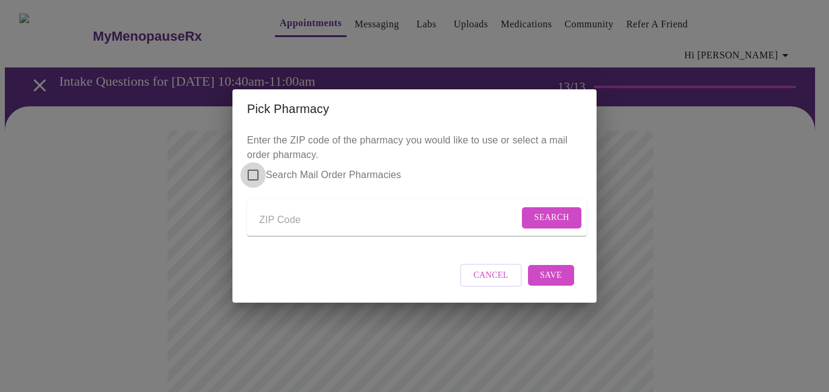
click at [253, 165] on input "Search Mail Order Pharmacies" at bounding box center [252, 174] width 25 height 25
checkbox input "true"
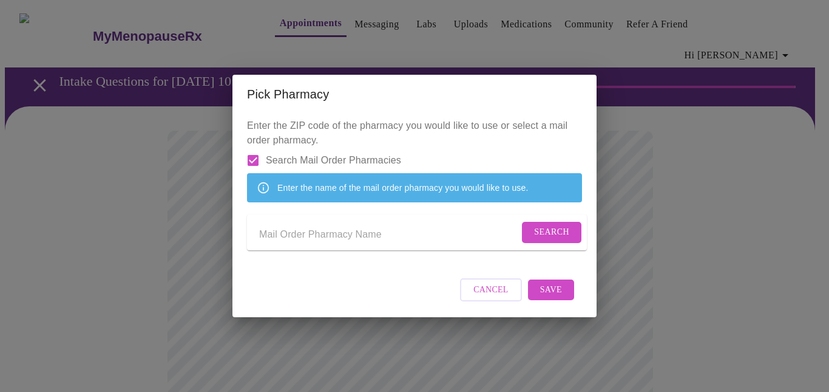
click at [327, 238] on input "Send a message to your care team" at bounding box center [389, 234] width 260 height 19
click at [534, 240] on span "Search" at bounding box center [551, 232] width 35 height 15
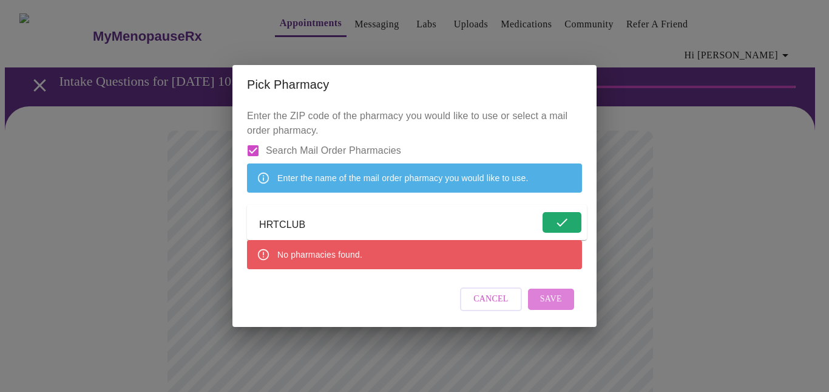
click at [548, 307] on span "Save" at bounding box center [551, 298] width 22 height 15
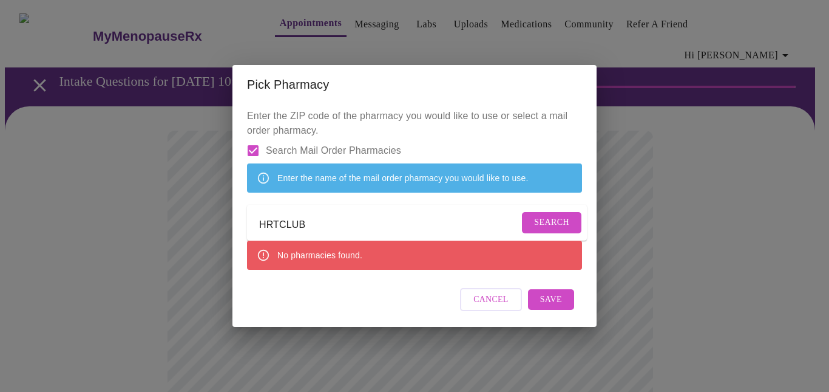
click at [426, 227] on input "HRTCLUB" at bounding box center [389, 224] width 260 height 19
click at [530, 225] on button "Search" at bounding box center [551, 222] width 59 height 21
click at [556, 307] on span "Save" at bounding box center [551, 299] width 22 height 15
click at [545, 228] on span "Search" at bounding box center [551, 222] width 35 height 15
click at [545, 228] on form "HRT CLUB" at bounding box center [417, 222] width 340 height 35
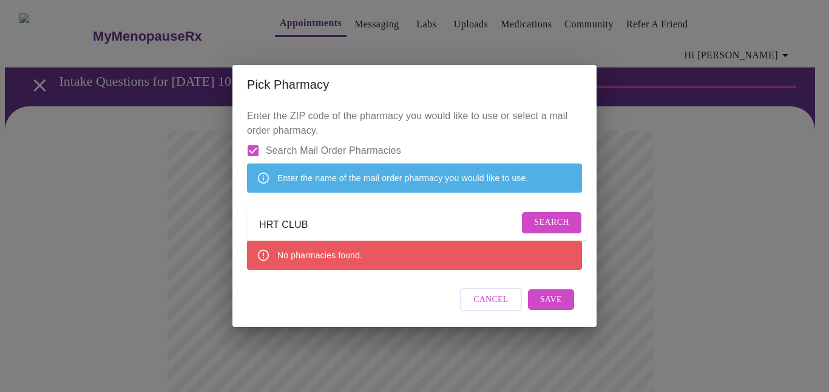
click at [322, 222] on input "HRT CLUB" at bounding box center [389, 224] width 260 height 19
type input "H"
click at [529, 230] on button "Search" at bounding box center [551, 222] width 59 height 21
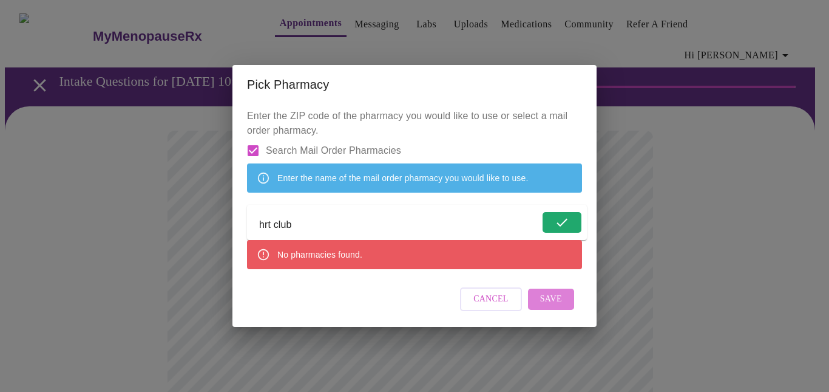
click at [563, 310] on button "Save" at bounding box center [551, 298] width 46 height 21
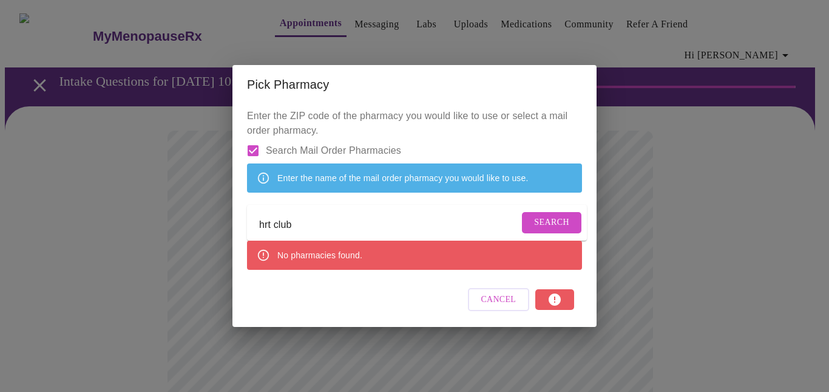
click at [482, 270] on div "No pharmacies found." at bounding box center [414, 254] width 335 height 29
click at [379, 217] on input "hrt club" at bounding box center [389, 224] width 260 height 19
click at [523, 228] on button "Search" at bounding box center [551, 222] width 59 height 21
click at [259, 226] on input "[DOMAIN_NAME]" at bounding box center [389, 224] width 260 height 19
type input "[DOMAIN_NAME]"
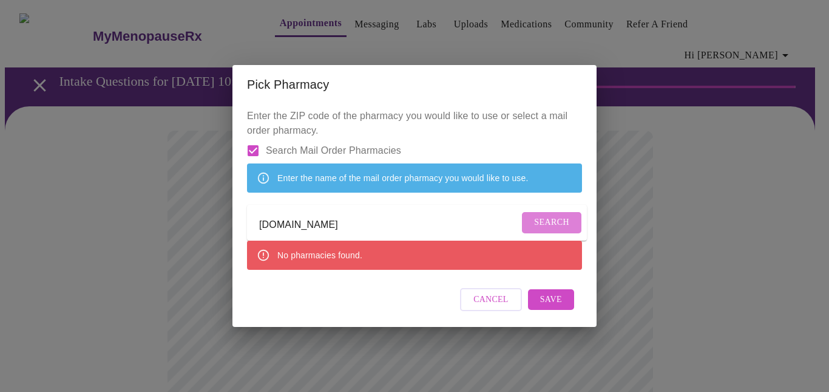
click at [546, 225] on span "Search" at bounding box center [551, 222] width 35 height 15
click at [544, 307] on span "Save" at bounding box center [551, 299] width 22 height 15
click at [678, 205] on div "Pick Pharmacy Enter the ZIP code of the pharmacy you would like to use or selec…" at bounding box center [414, 196] width 829 height 392
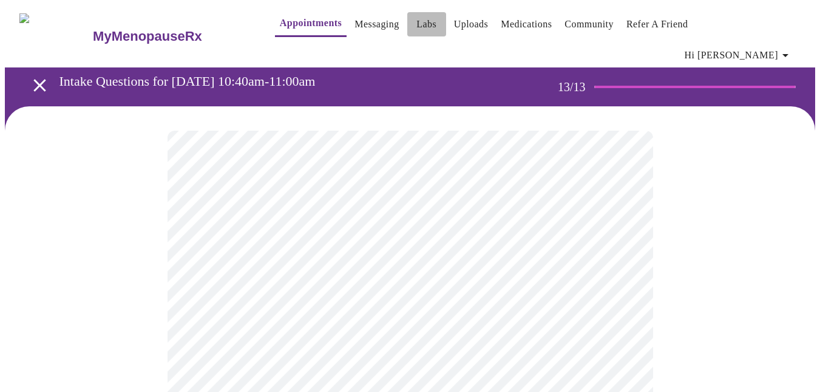
click at [416, 25] on link "Labs" at bounding box center [426, 24] width 20 height 17
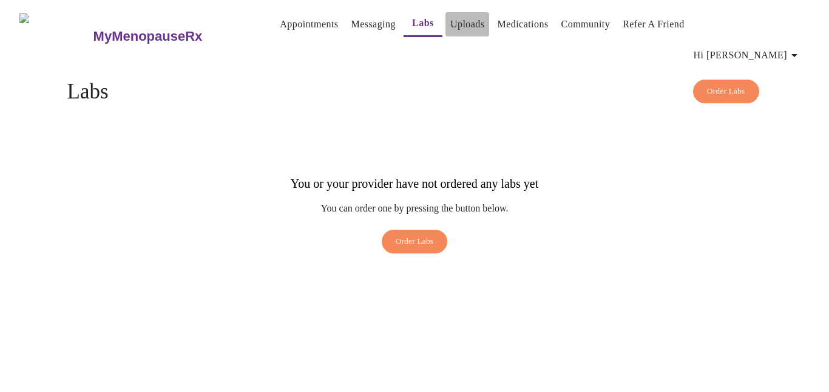
click at [450, 21] on link "Uploads" at bounding box center [467, 24] width 35 height 17
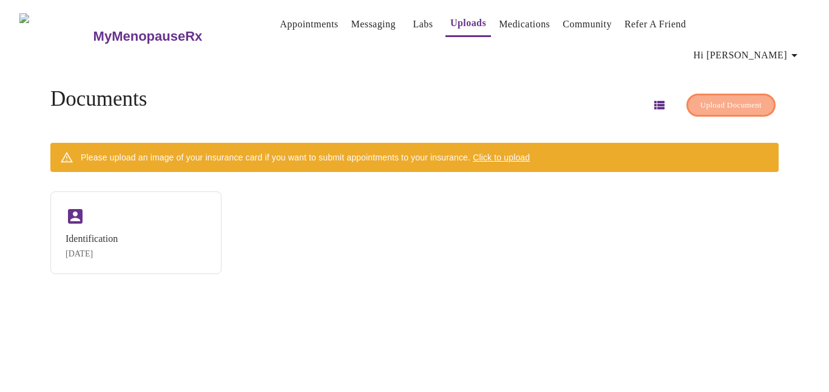
click at [713, 98] on span "Upload Document" at bounding box center [731, 105] width 61 height 14
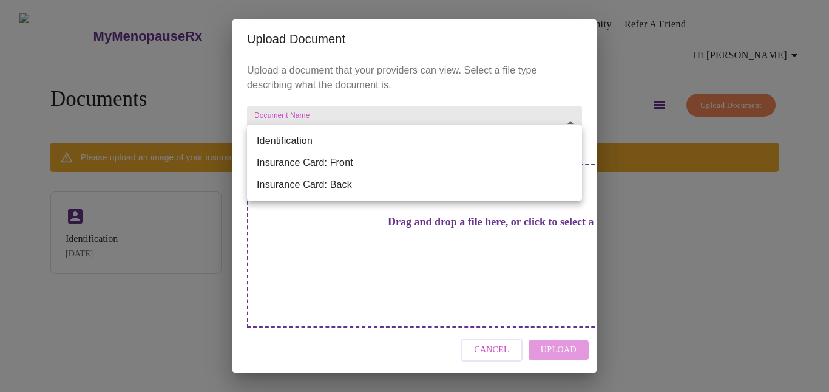
click at [459, 136] on body "MyMenopauseRx Appointments Messaging Labs Uploads Medications Community Refer a…" at bounding box center [415, 201] width 820 height 392
click at [105, 316] on div at bounding box center [414, 196] width 829 height 392
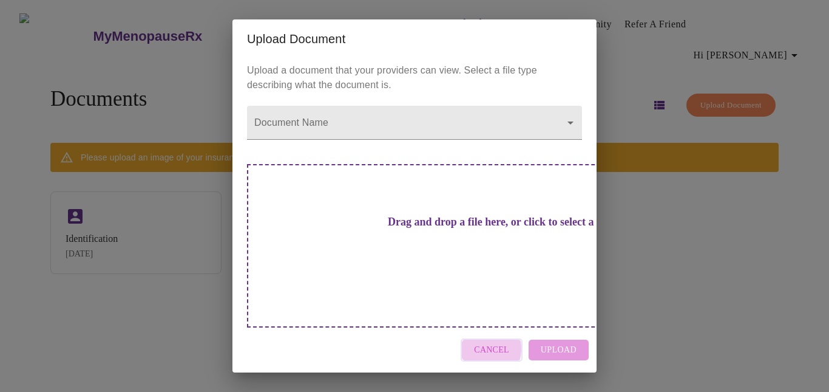
click at [481, 342] on span "Cancel" at bounding box center [491, 349] width 35 height 15
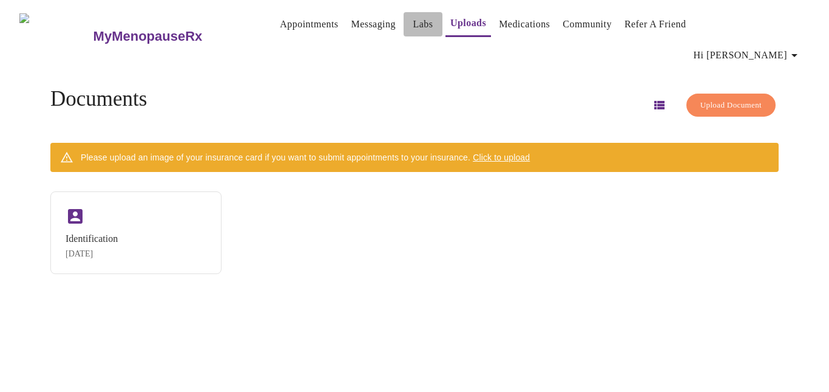
click at [413, 27] on link "Labs" at bounding box center [423, 24] width 20 height 17
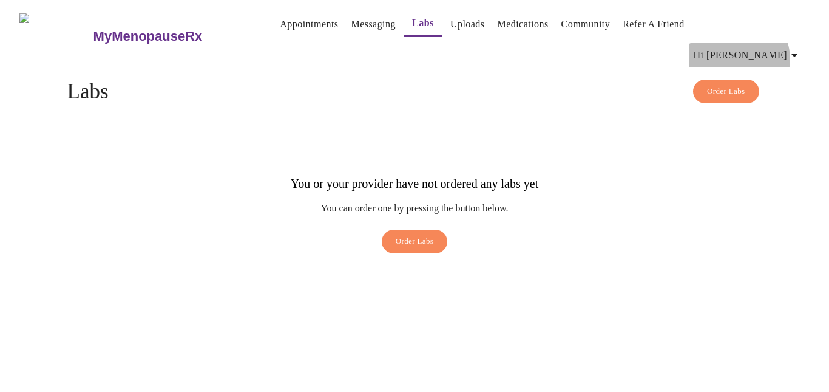
click at [797, 48] on icon "button" at bounding box center [794, 55] width 15 height 15
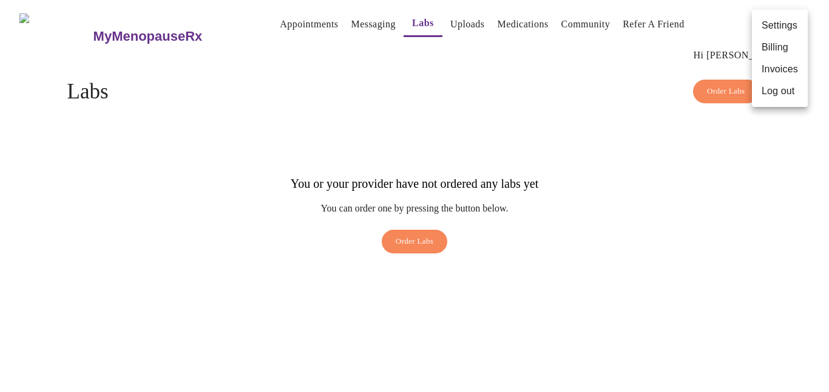
click at [442, 24] on div at bounding box center [414, 196] width 829 height 392
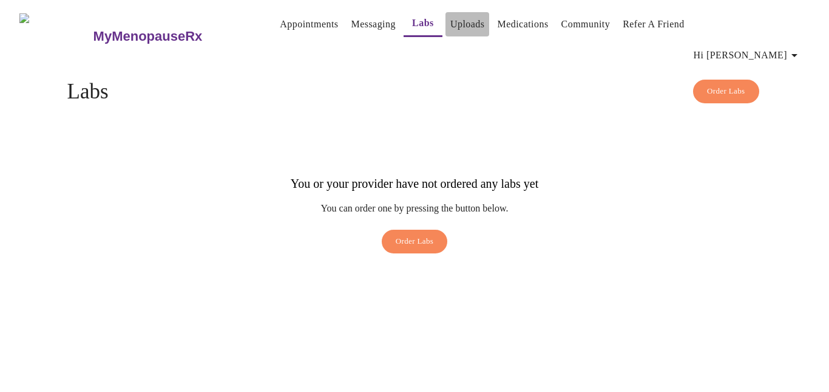
click at [450, 24] on link "Uploads" at bounding box center [467, 24] width 35 height 17
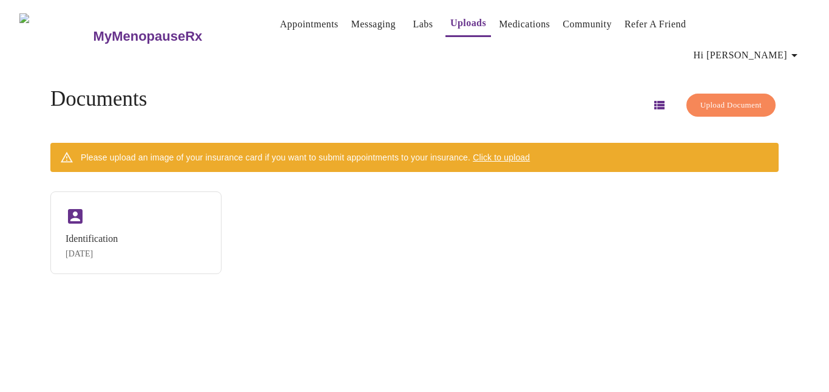
click at [355, 22] on link "Messaging" at bounding box center [373, 24] width 44 height 17
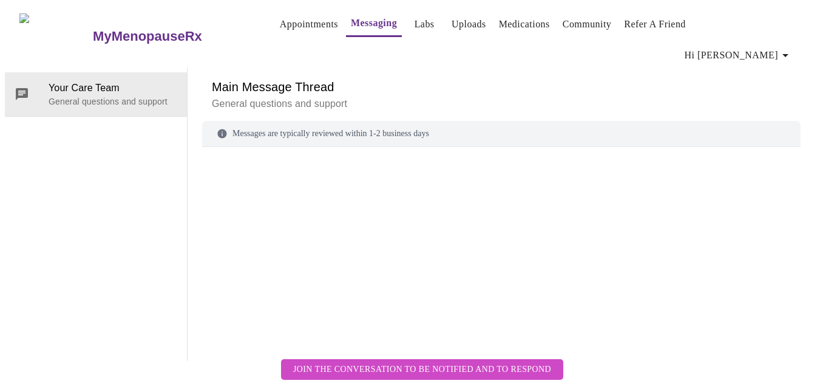
scroll to position [46, 0]
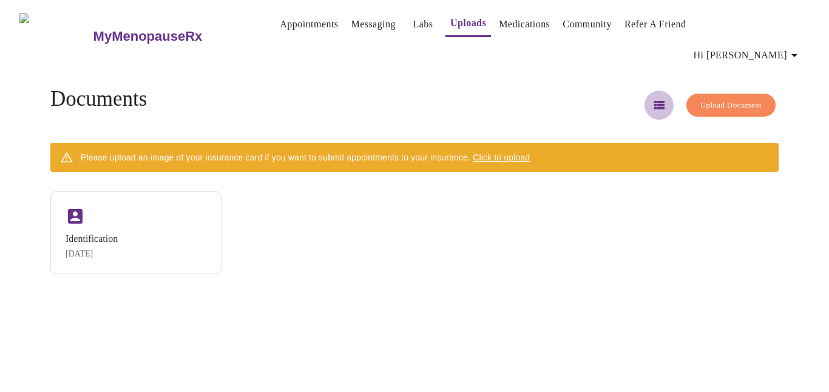
click at [654, 101] on icon "button" at bounding box center [659, 105] width 10 height 8
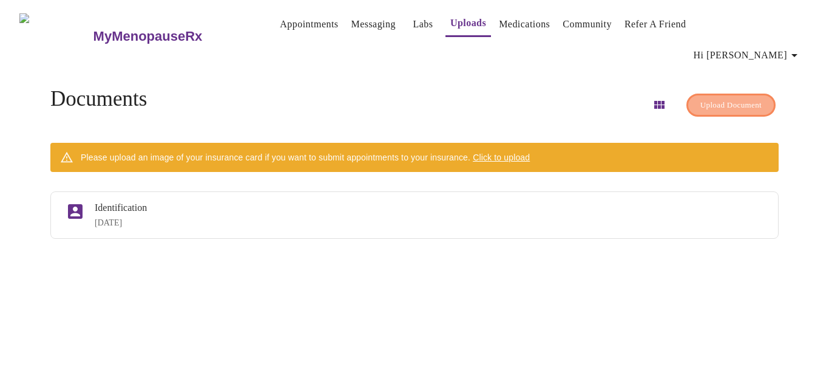
click at [707, 98] on span "Upload Document" at bounding box center [731, 105] width 61 height 14
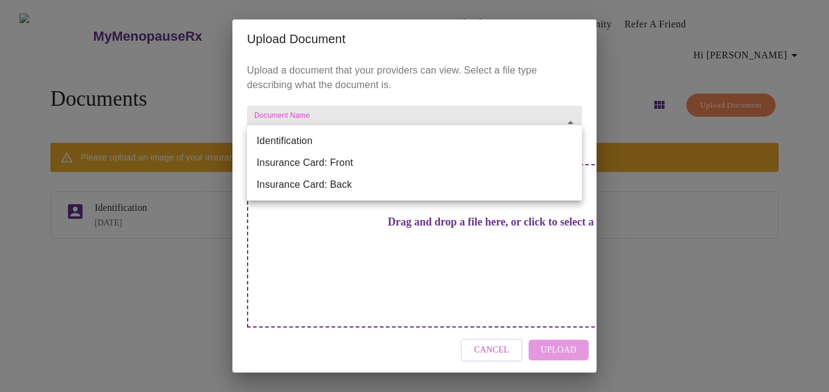
click at [573, 137] on body "MyMenopauseRx Appointments Messaging Labs Uploads Medications Community Refer a…" at bounding box center [415, 201] width 820 height 392
click at [517, 95] on div at bounding box center [414, 196] width 829 height 392
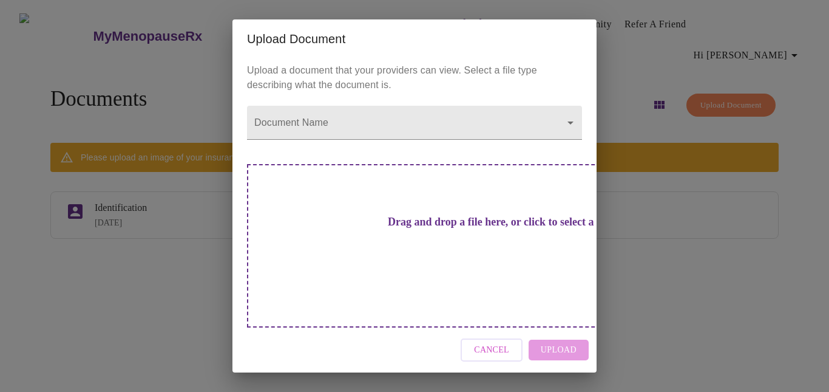
click at [345, 204] on div "Drag and drop a file here, or click to select a file" at bounding box center [499, 245] width 505 height 163
click at [403, 228] on h3 "Drag and drop a file here, or click to select a file" at bounding box center [499, 222] width 335 height 13
click at [498, 342] on span "Cancel" at bounding box center [491, 349] width 35 height 15
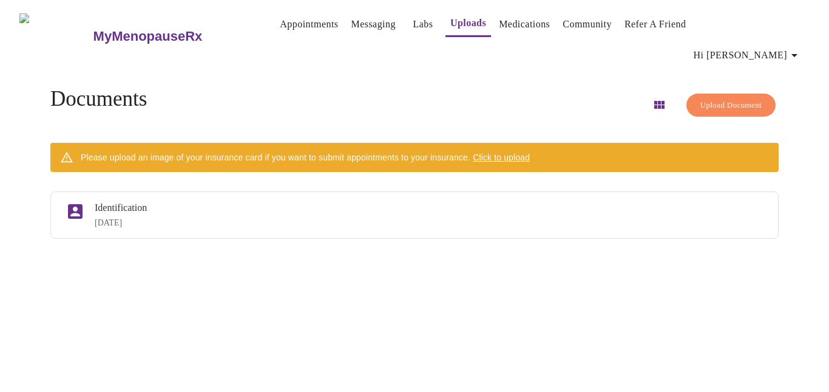
click at [286, 24] on link "Appointments" at bounding box center [309, 24] width 58 height 17
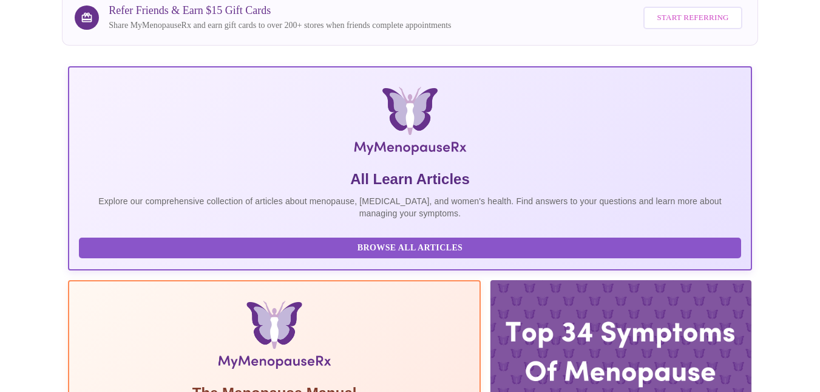
scroll to position [273, 0]
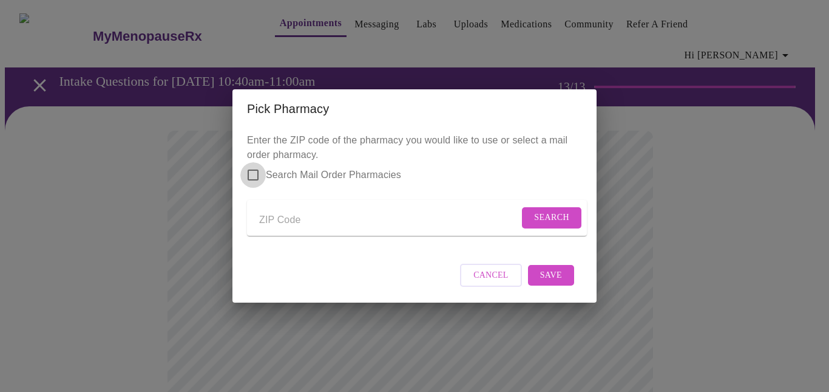
click at [252, 165] on input "Search Mail Order Pharmacies" at bounding box center [252, 174] width 25 height 25
checkbox input "true"
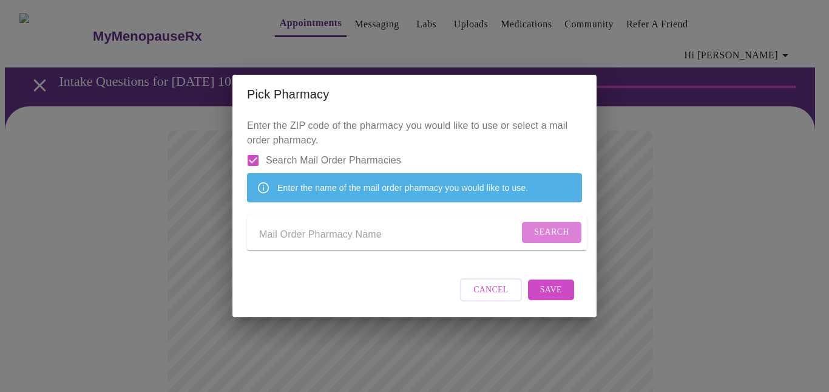
click at [529, 233] on button "Search" at bounding box center [551, 232] width 59 height 21
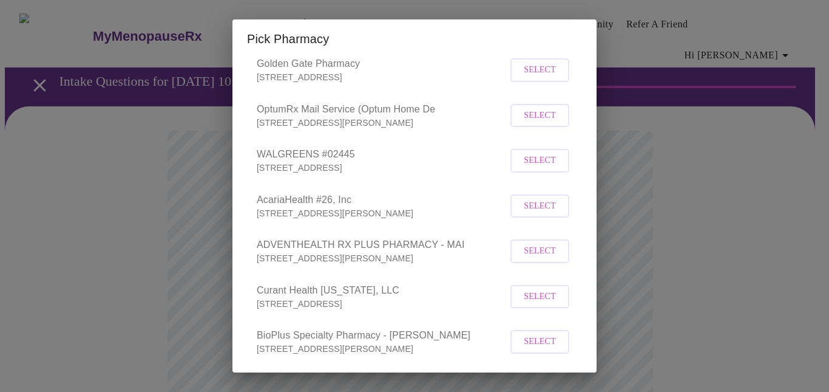
scroll to position [352, 0]
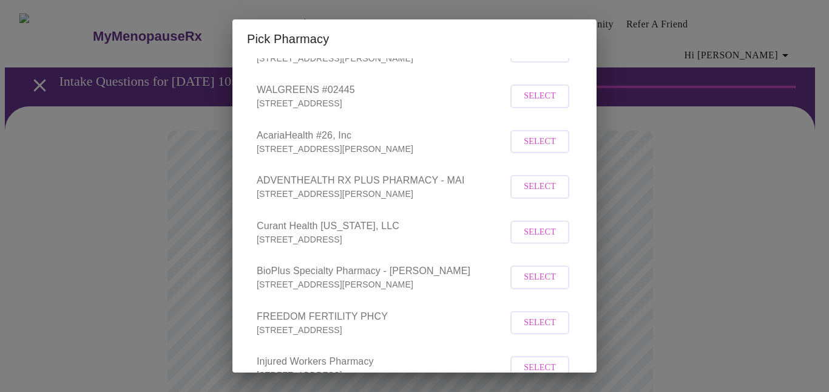
click at [178, 214] on div "Pick Pharmacy Enter the ZIP code of the pharmacy you would like to use or selec…" at bounding box center [414, 196] width 829 height 392
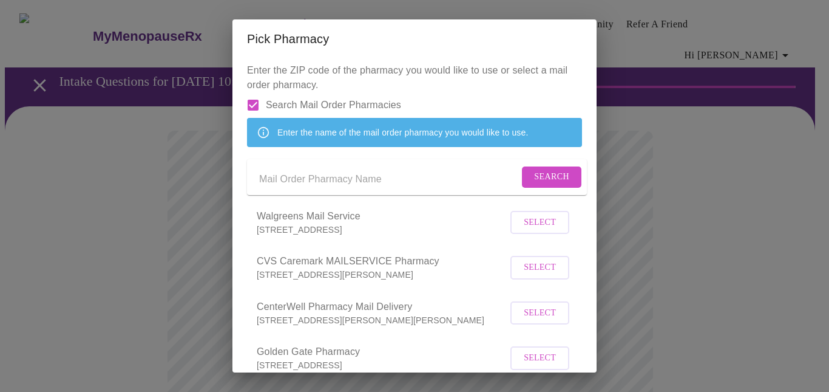
click at [280, 189] on input "Send a message to your care team" at bounding box center [389, 178] width 260 height 19
click at [559, 188] on button "Search" at bounding box center [551, 176] width 59 height 21
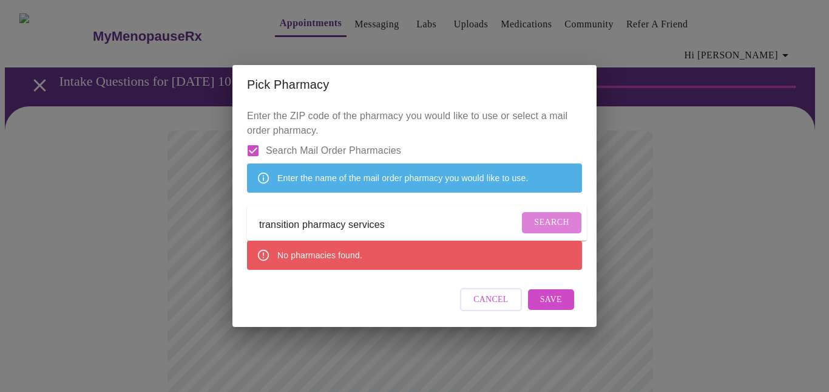
click at [548, 225] on span "Search" at bounding box center [551, 222] width 35 height 15
click at [520, 224] on input "transition pharmacy services" at bounding box center [399, 224] width 280 height 19
type input "t"
click at [551, 220] on span "Search" at bounding box center [551, 222] width 35 height 15
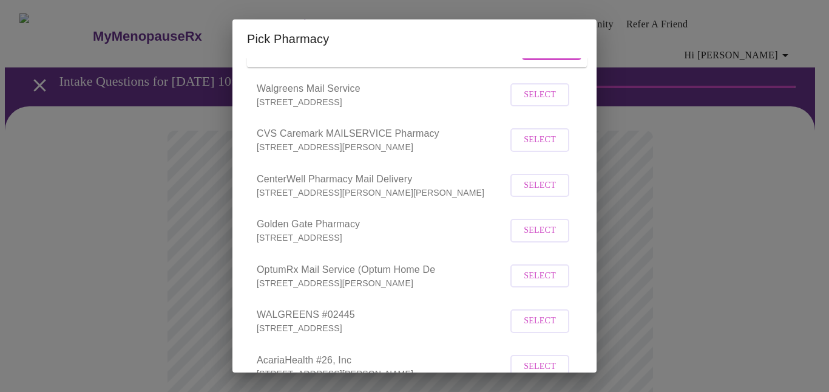
scroll to position [0, 0]
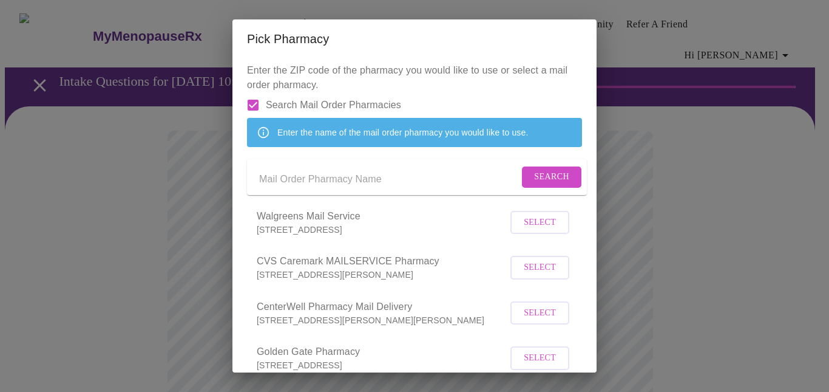
click at [367, 189] on input "Send a message to your care team" at bounding box center [389, 178] width 260 height 19
type input "y"
click at [539, 185] on span "Search" at bounding box center [551, 176] width 35 height 15
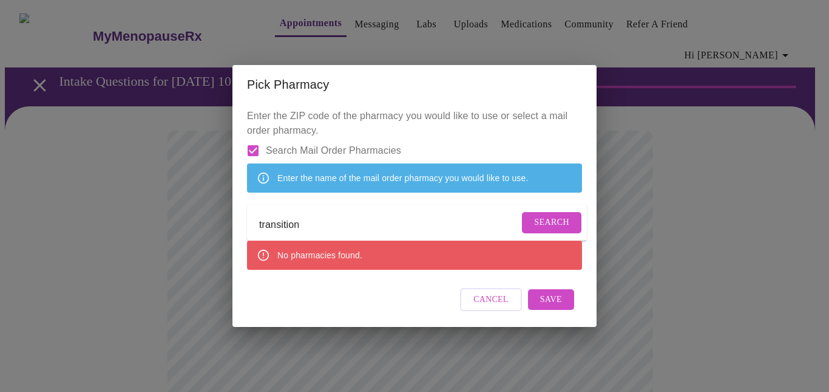
click at [376, 226] on input "transition" at bounding box center [389, 224] width 260 height 19
type input "t"
click at [530, 221] on button "Search" at bounding box center [551, 222] width 59 height 21
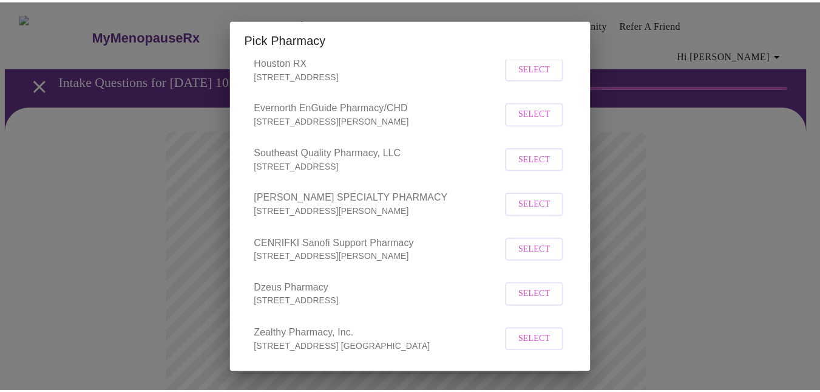
scroll to position [14211, 0]
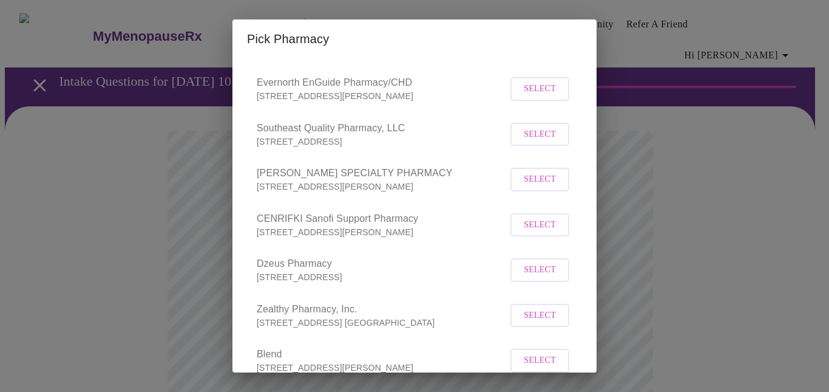
click at [86, 260] on div "Pick Pharmacy Enter the ZIP code of the pharmacy you would like to use or selec…" at bounding box center [414, 196] width 829 height 392
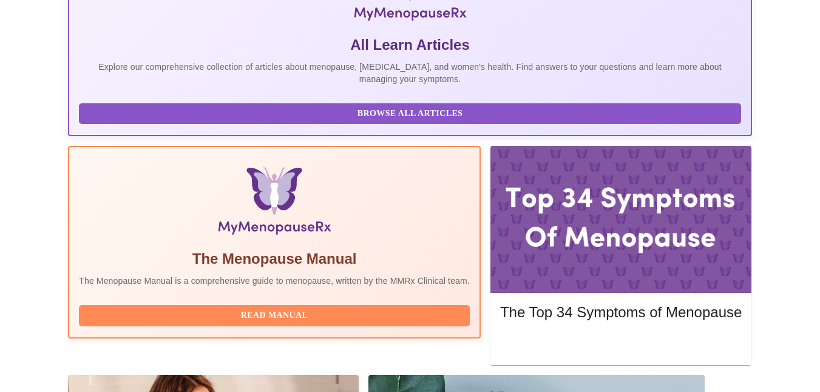
scroll to position [273, 0]
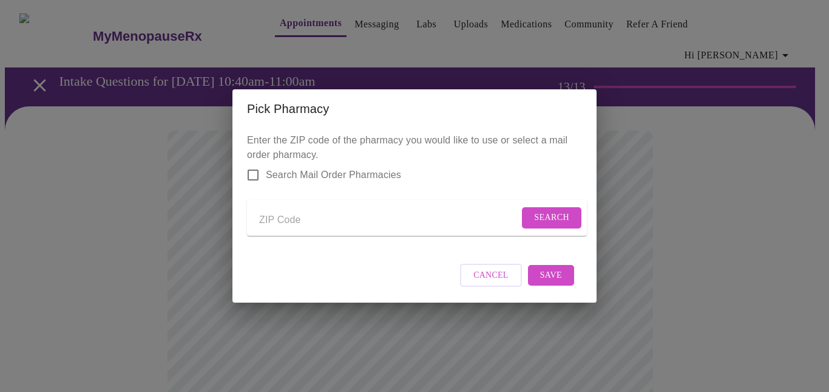
click at [257, 164] on input "Search Mail Order Pharmacies" at bounding box center [252, 174] width 25 height 25
checkbox input "true"
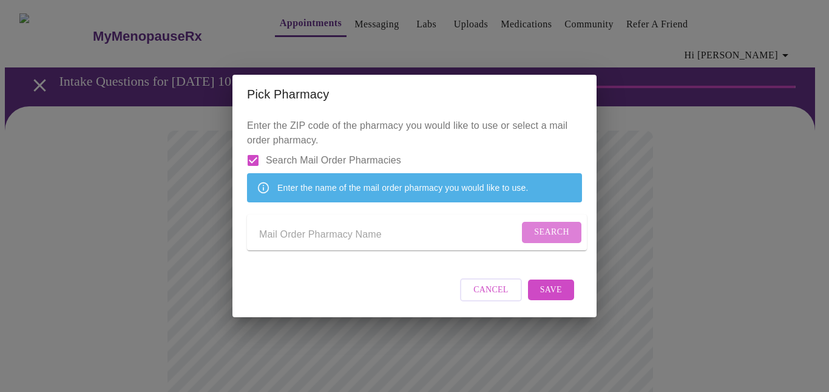
click at [549, 234] on span "Search" at bounding box center [551, 232] width 35 height 15
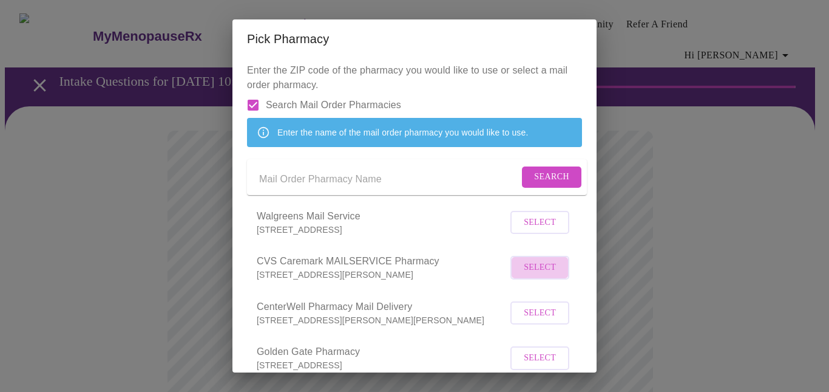
click at [540, 275] on span "Select" at bounding box center [540, 267] width 32 height 15
click at [115, 270] on div "Pick Pharmacy Enter the ZIP code of the pharmacy you would like to use or selec…" at bounding box center [414, 196] width 829 height 392
click at [236, 209] on div "Enter the ZIP code of the pharmacy you would like to use or select a mail order…" at bounding box center [415, 215] width 364 height 314
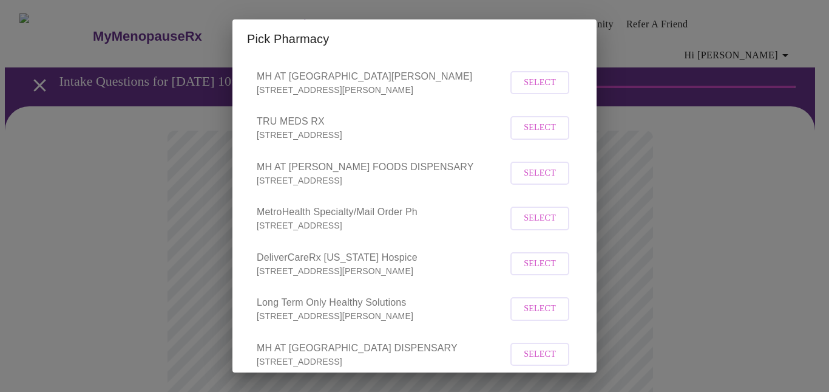
scroll to position [8810, 0]
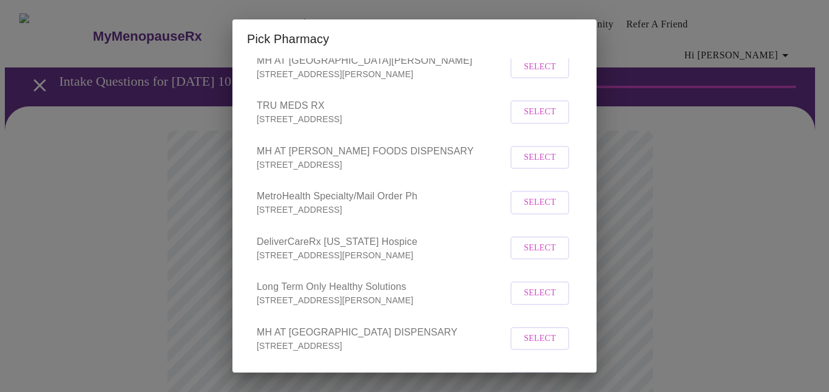
click at [127, 279] on div "Pick Pharmacy Enter the ZIP code of the pharmacy you would like to use or selec…" at bounding box center [414, 196] width 829 height 392
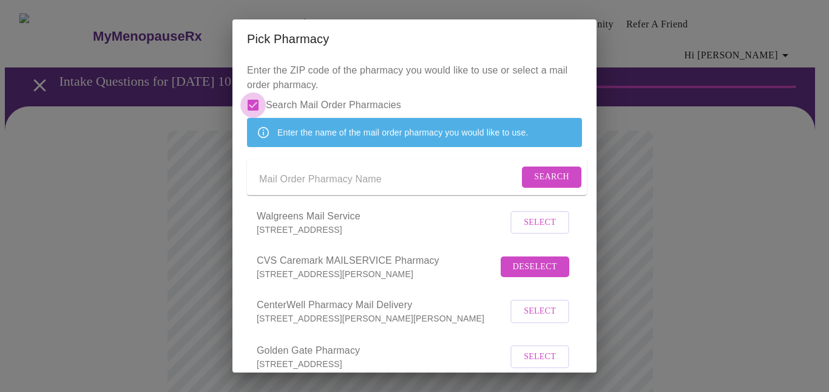
click at [254, 105] on input "Search Mail Order Pharmacies" at bounding box center [252, 104] width 25 height 25
checkbox input "false"
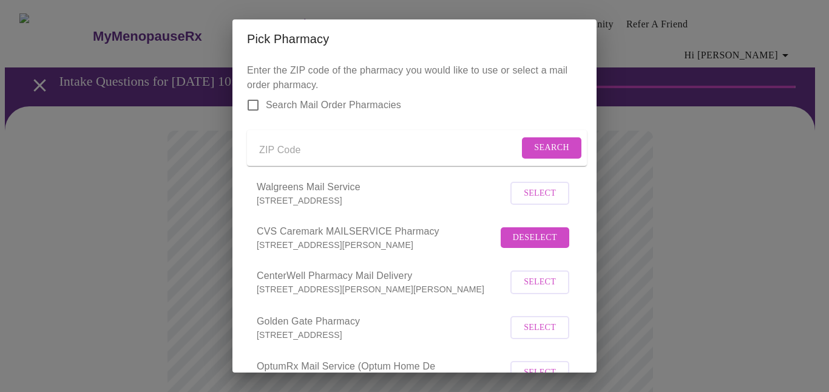
click at [282, 160] on input "Send a message to your care team" at bounding box center [389, 149] width 260 height 19
type input "46835"
click at [540, 152] on span "Search" at bounding box center [551, 147] width 35 height 15
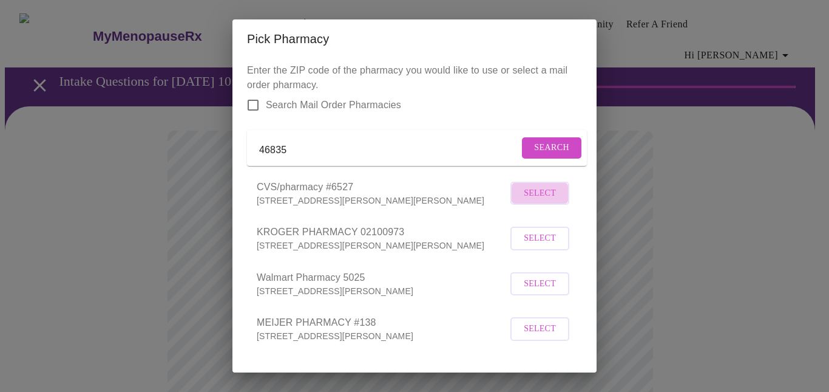
click at [528, 201] on span "Select" at bounding box center [540, 193] width 32 height 15
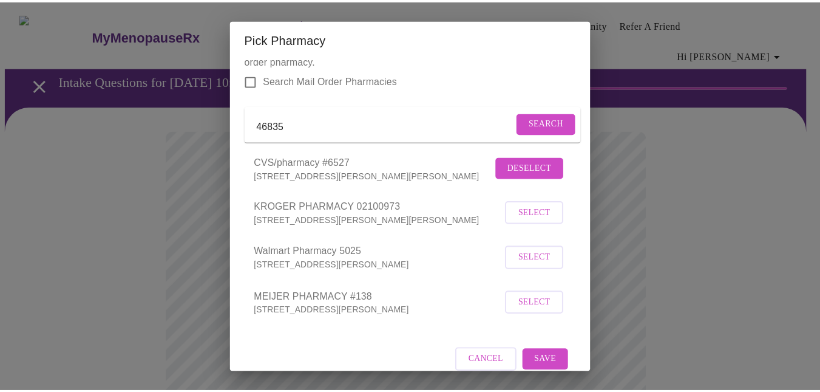
scroll to position [57, 0]
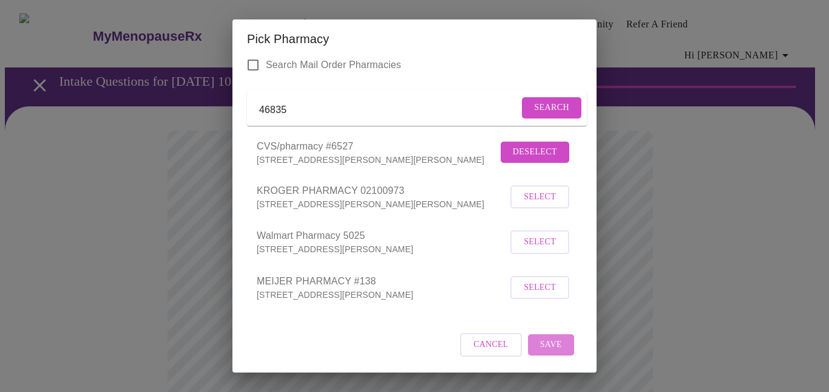
click at [531, 341] on button "Save" at bounding box center [551, 344] width 46 height 21
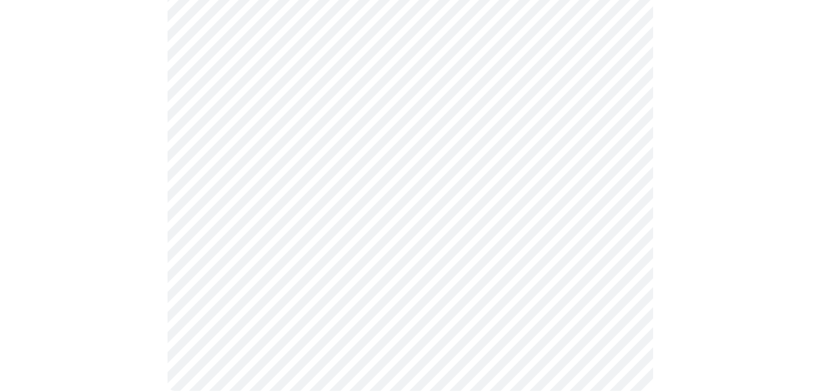
scroll to position [522, 0]
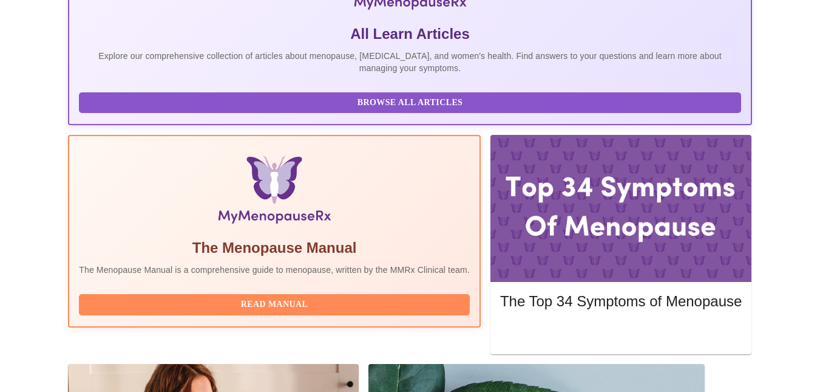
scroll to position [273, 0]
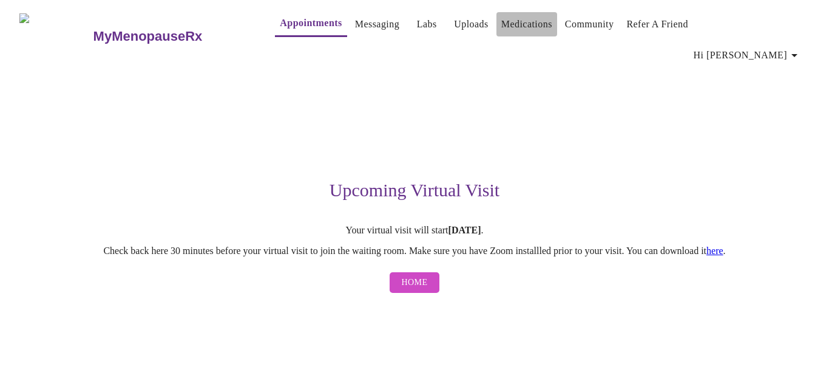
click at [501, 26] on link "Medications" at bounding box center [526, 24] width 51 height 17
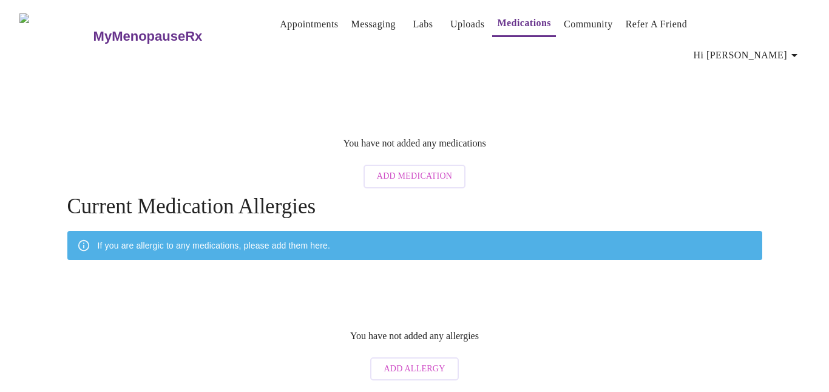
click at [450, 29] on link "Uploads" at bounding box center [467, 24] width 35 height 17
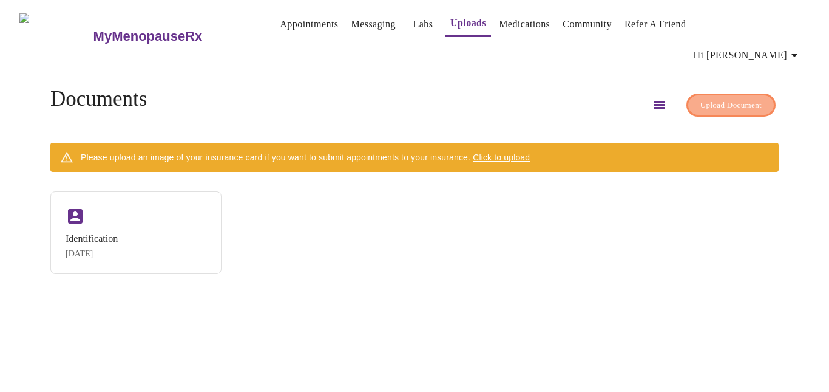
click at [701, 98] on span "Upload Document" at bounding box center [731, 105] width 61 height 14
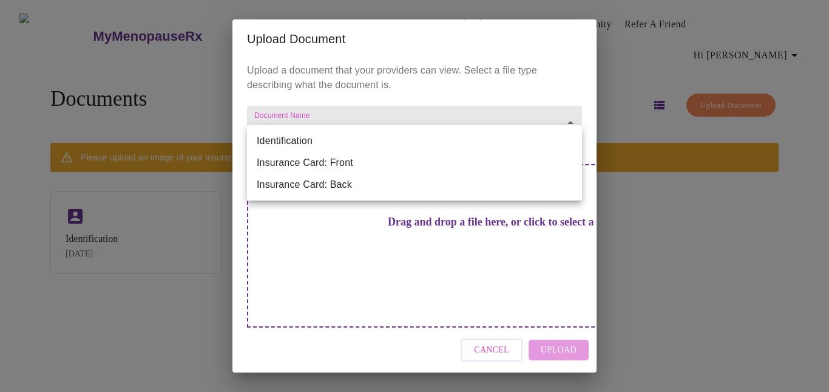
click at [571, 133] on body "MyMenopauseRx Appointments Messaging Labs Uploads Medications Community Refer a…" at bounding box center [415, 201] width 820 height 392
click at [474, 330] on div at bounding box center [414, 196] width 829 height 392
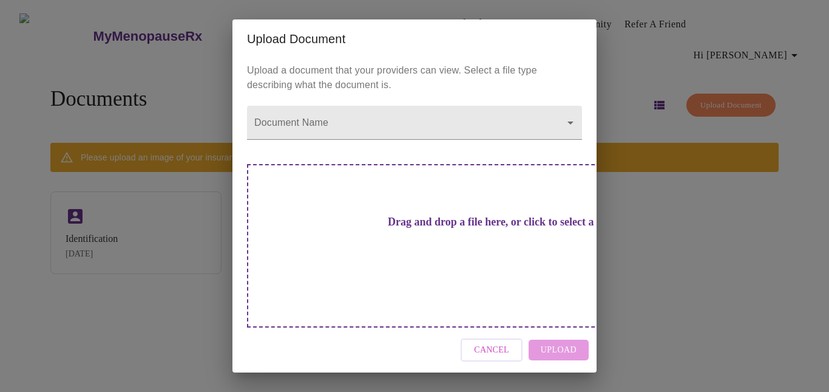
click at [211, 336] on div "Upload Document Upload a document that your providers can view. Select a file t…" at bounding box center [414, 196] width 829 height 392
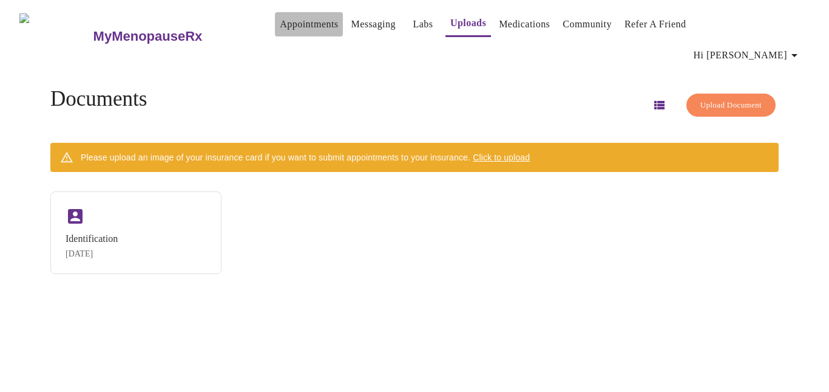
click at [304, 25] on link "Appointments" at bounding box center [309, 24] width 58 height 17
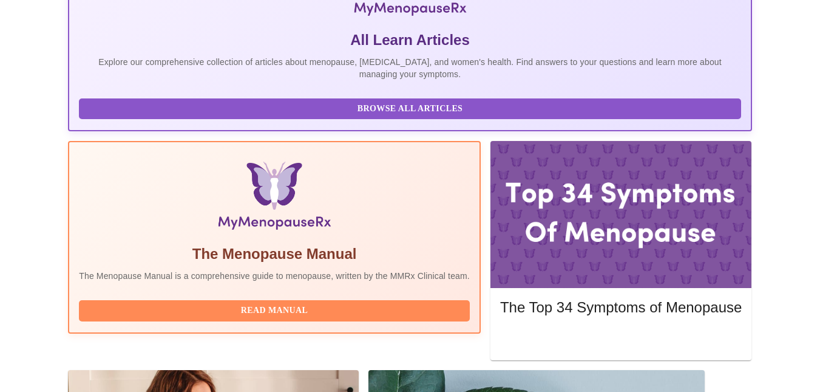
scroll to position [273, 0]
